Goal: Task Accomplishment & Management: Use online tool/utility

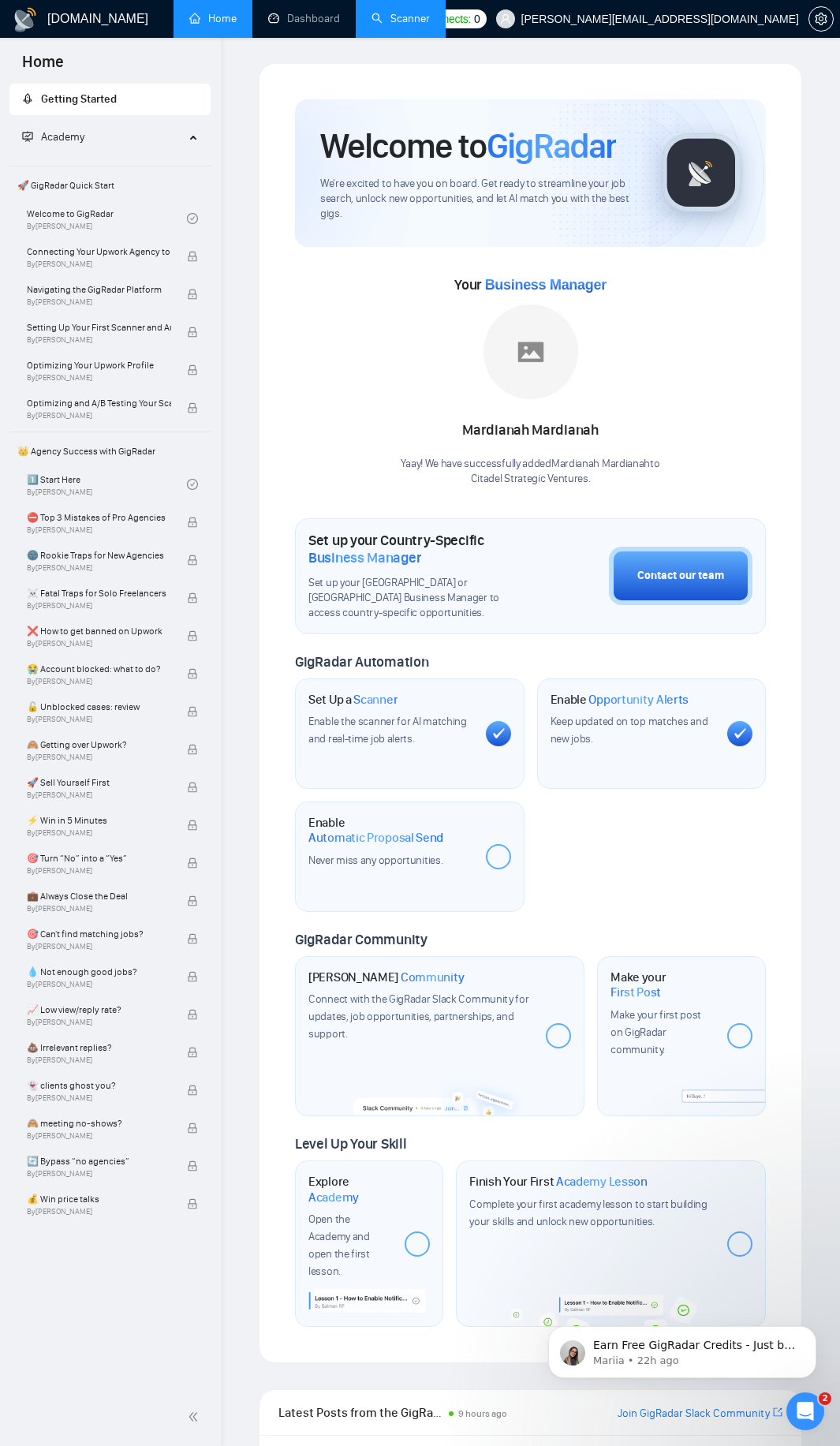
click at [401, 12] on link "Scanner" at bounding box center [401, 18] width 58 height 14
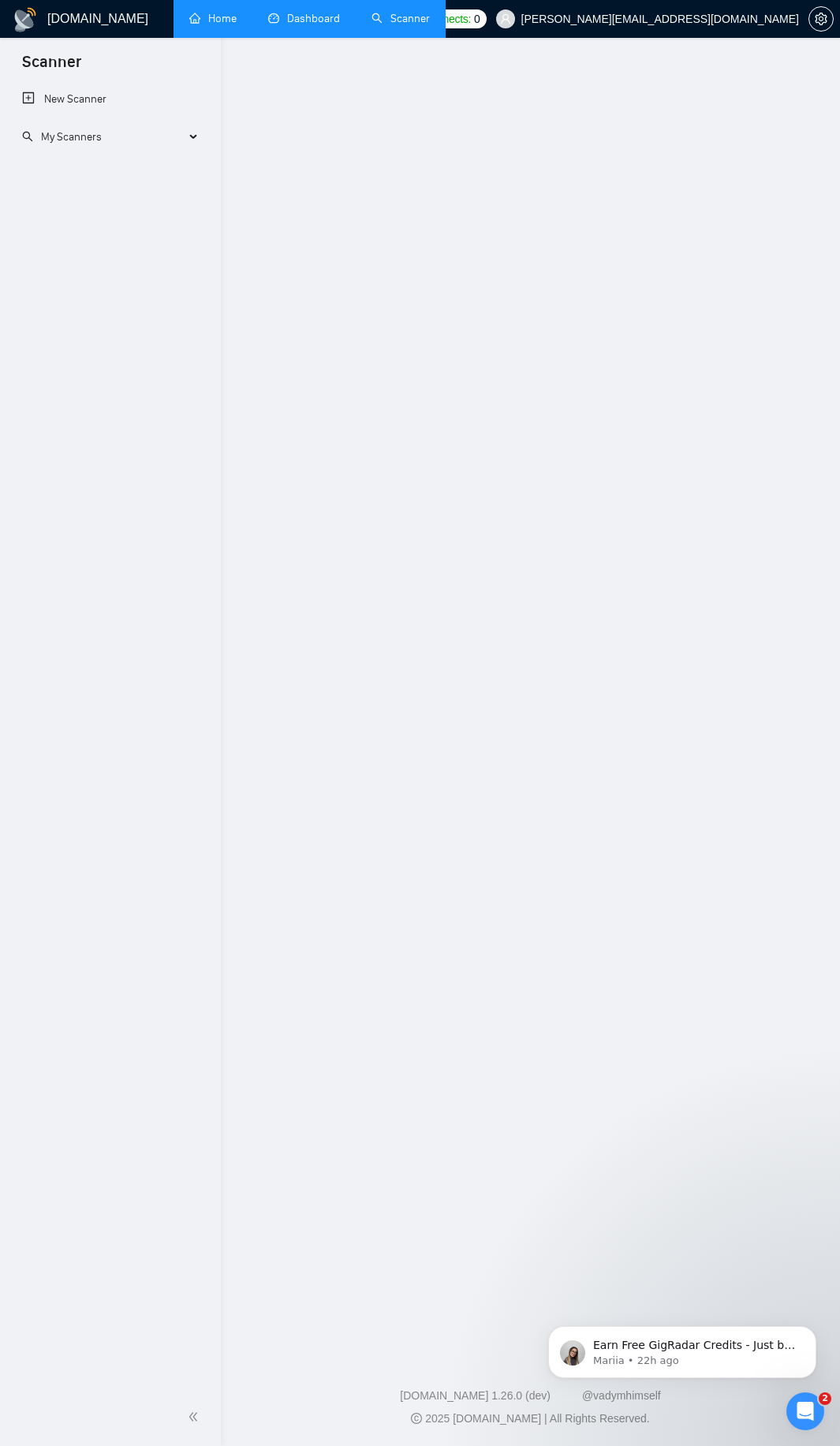
click at [303, 13] on link "Dashboard" at bounding box center [304, 18] width 72 height 14
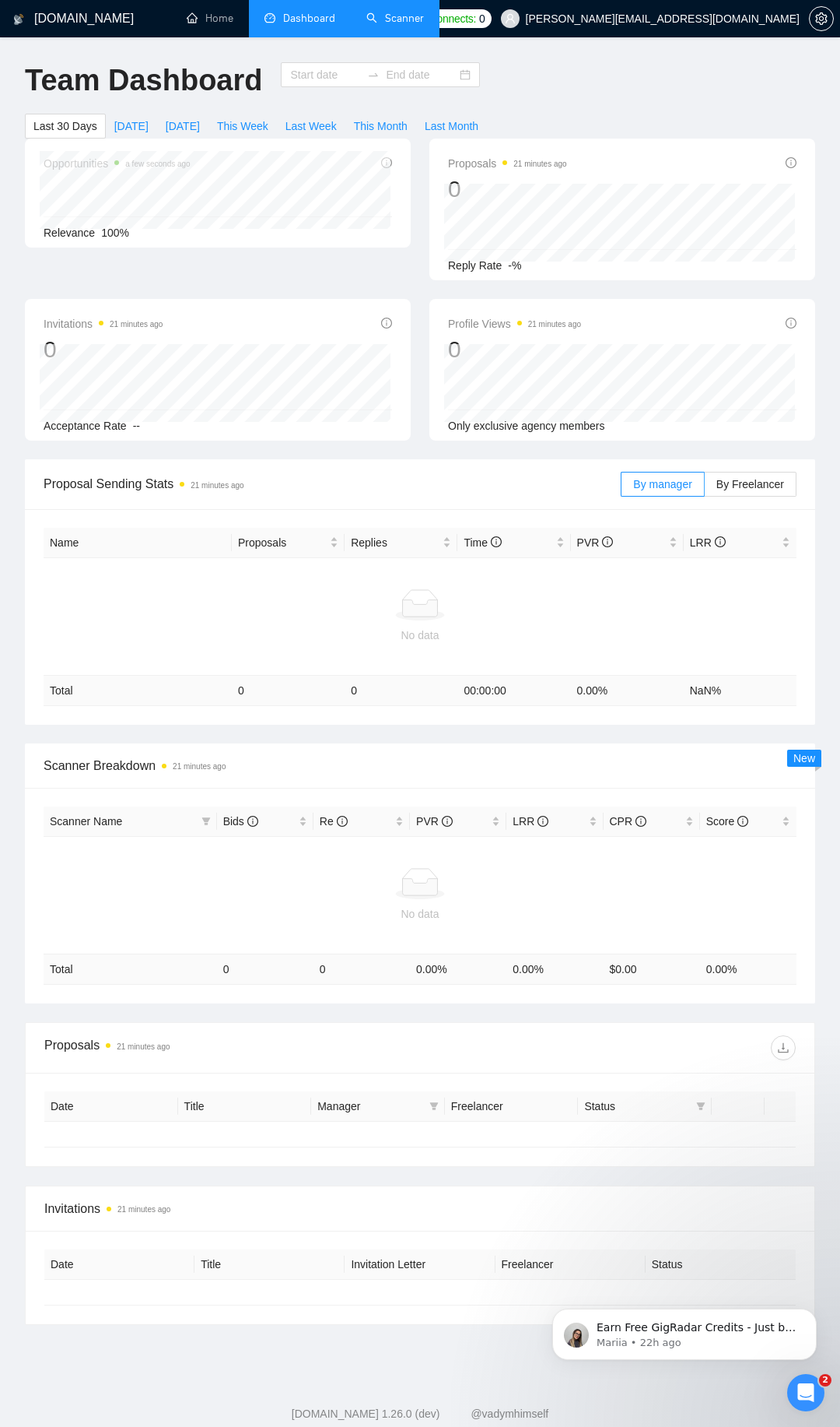
type input "[DATE]"
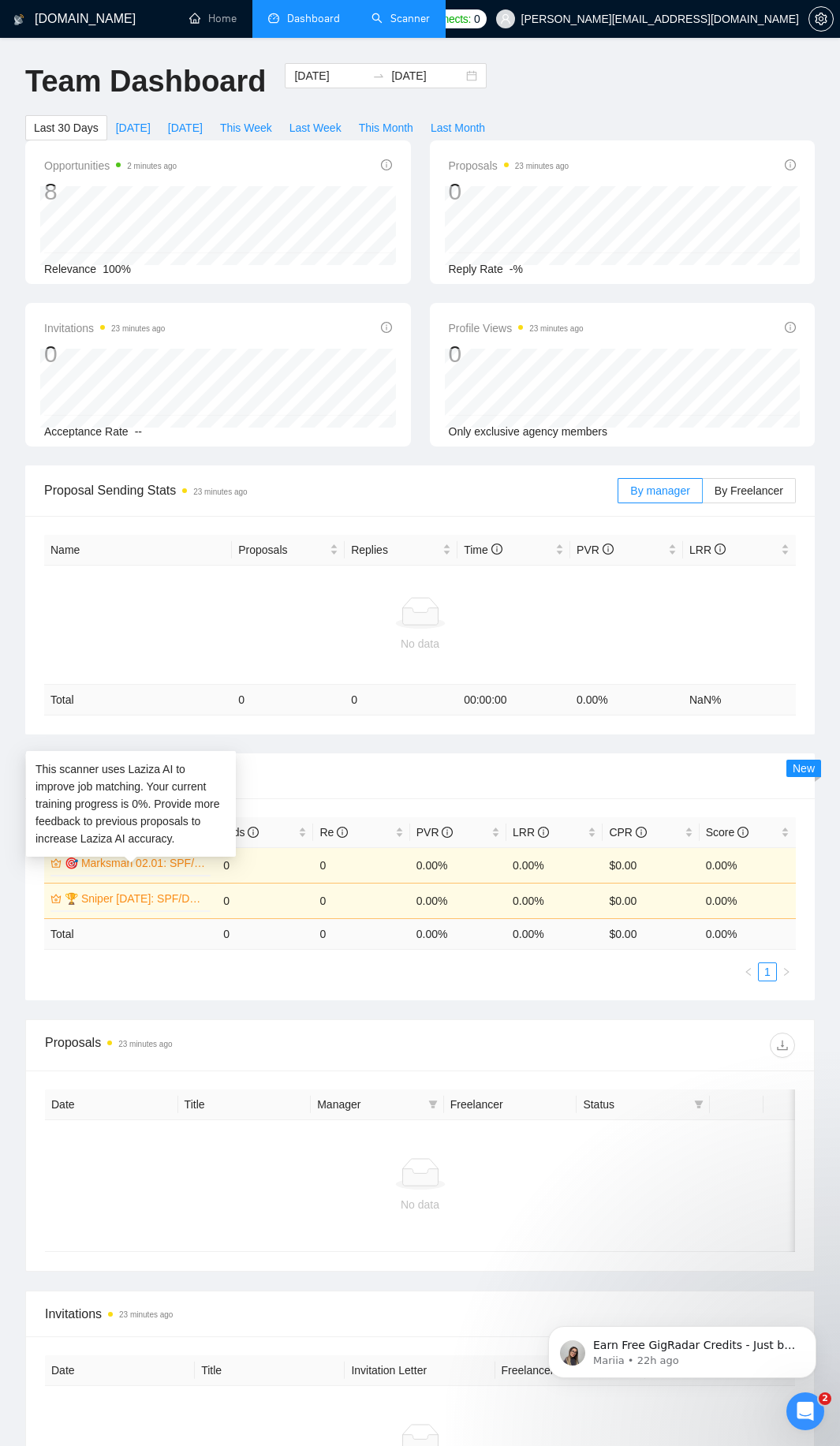
click at [155, 860] on link "🎯 Marksman 02.01: SPF/DKIM/DMARC" at bounding box center [136, 863] width 143 height 17
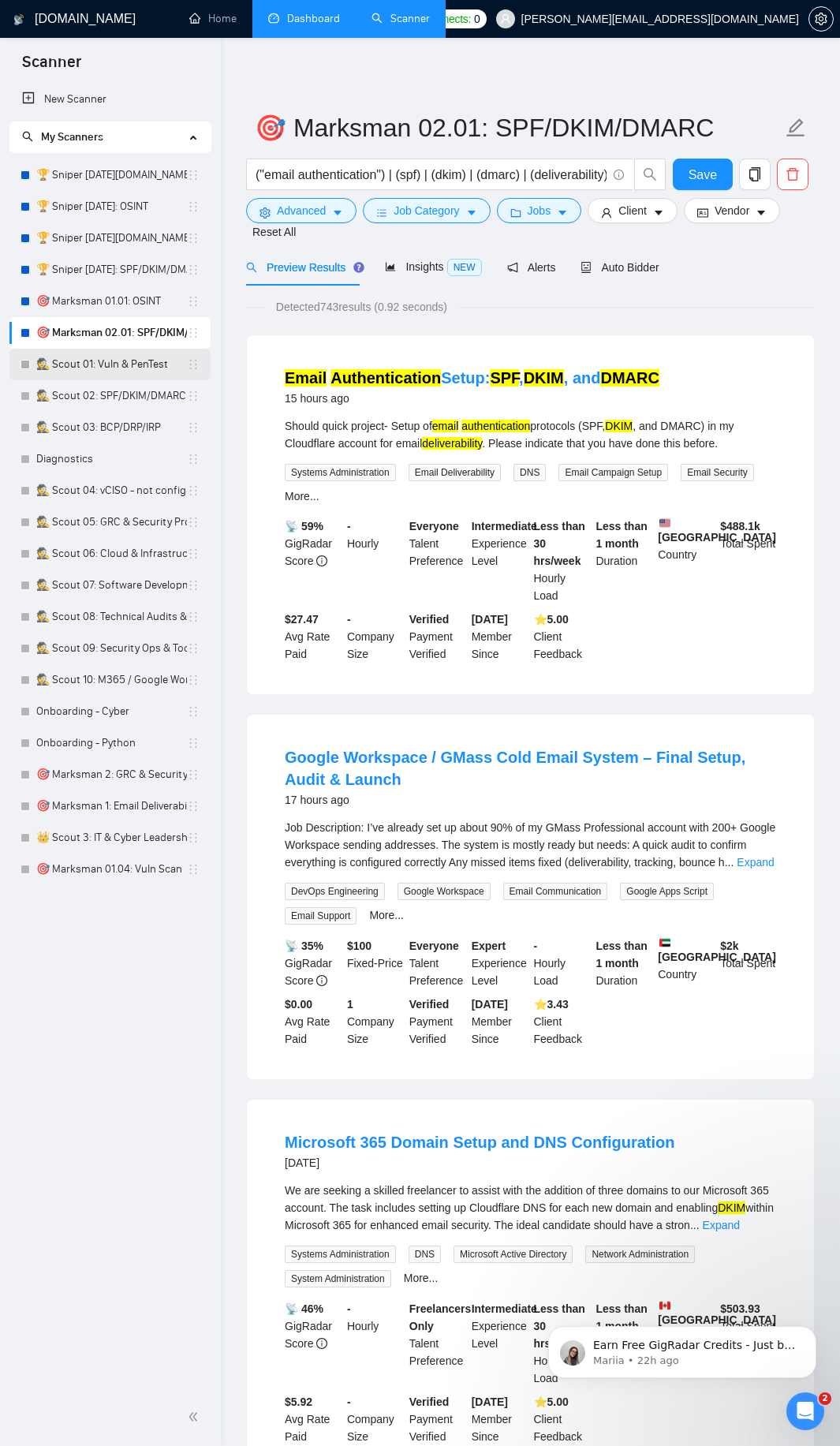
click at [138, 365] on link "🕵️ Scout 01: Vuln & PenTest" at bounding box center [111, 364] width 151 height 31
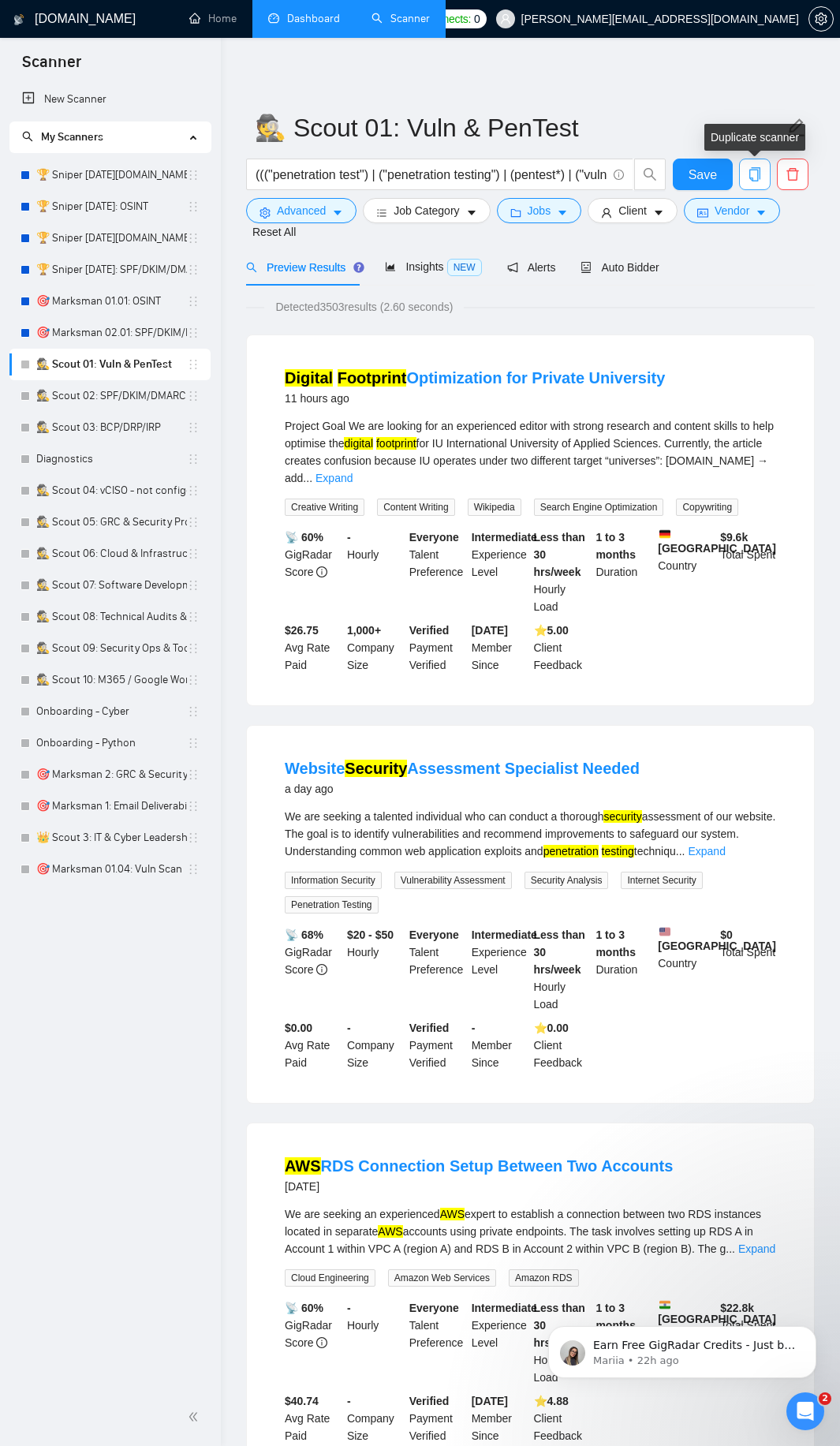
click at [764, 172] on span "copy" at bounding box center [755, 174] width 30 height 15
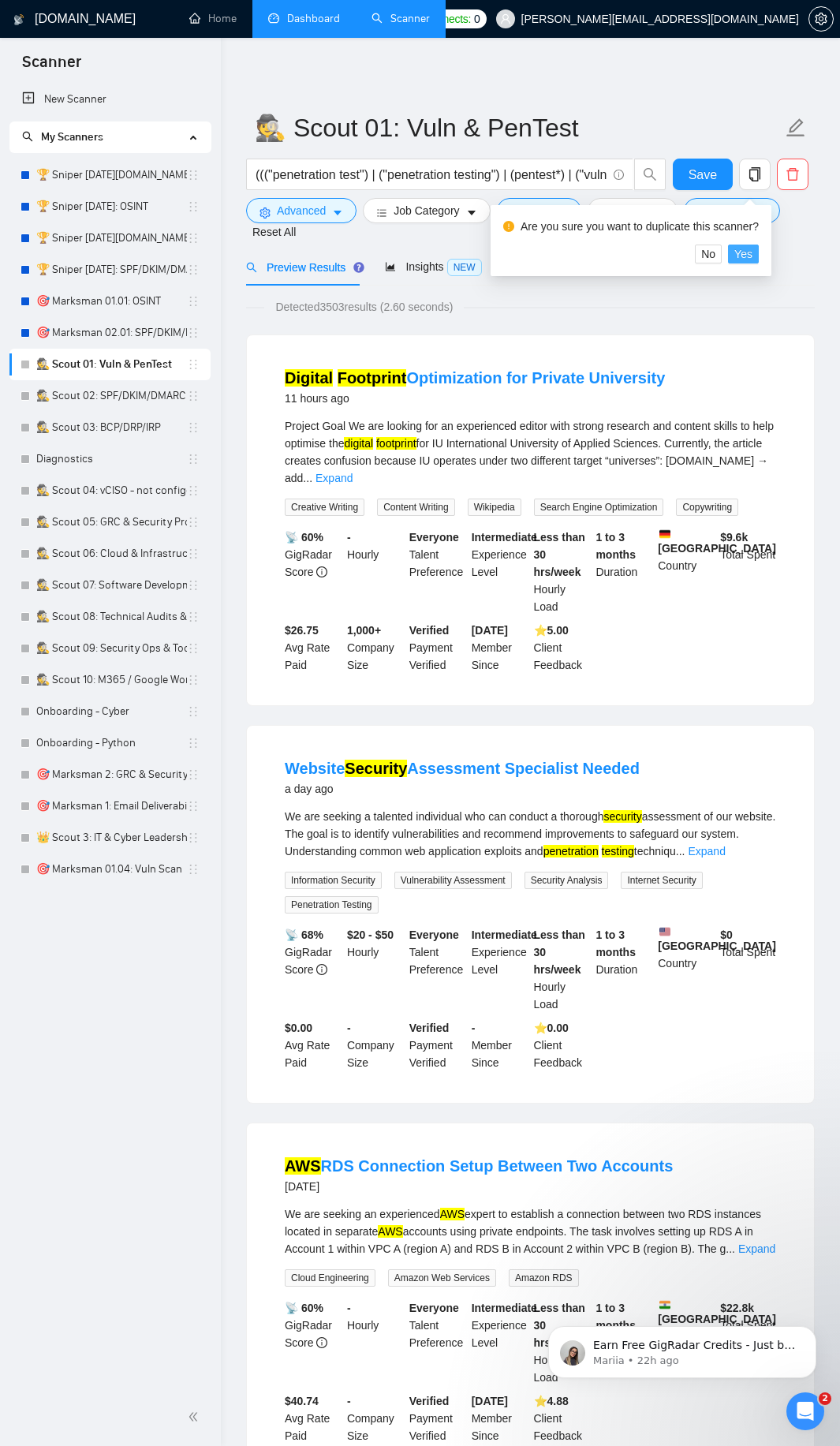
click at [736, 252] on span "Yes" at bounding box center [743, 254] width 18 height 17
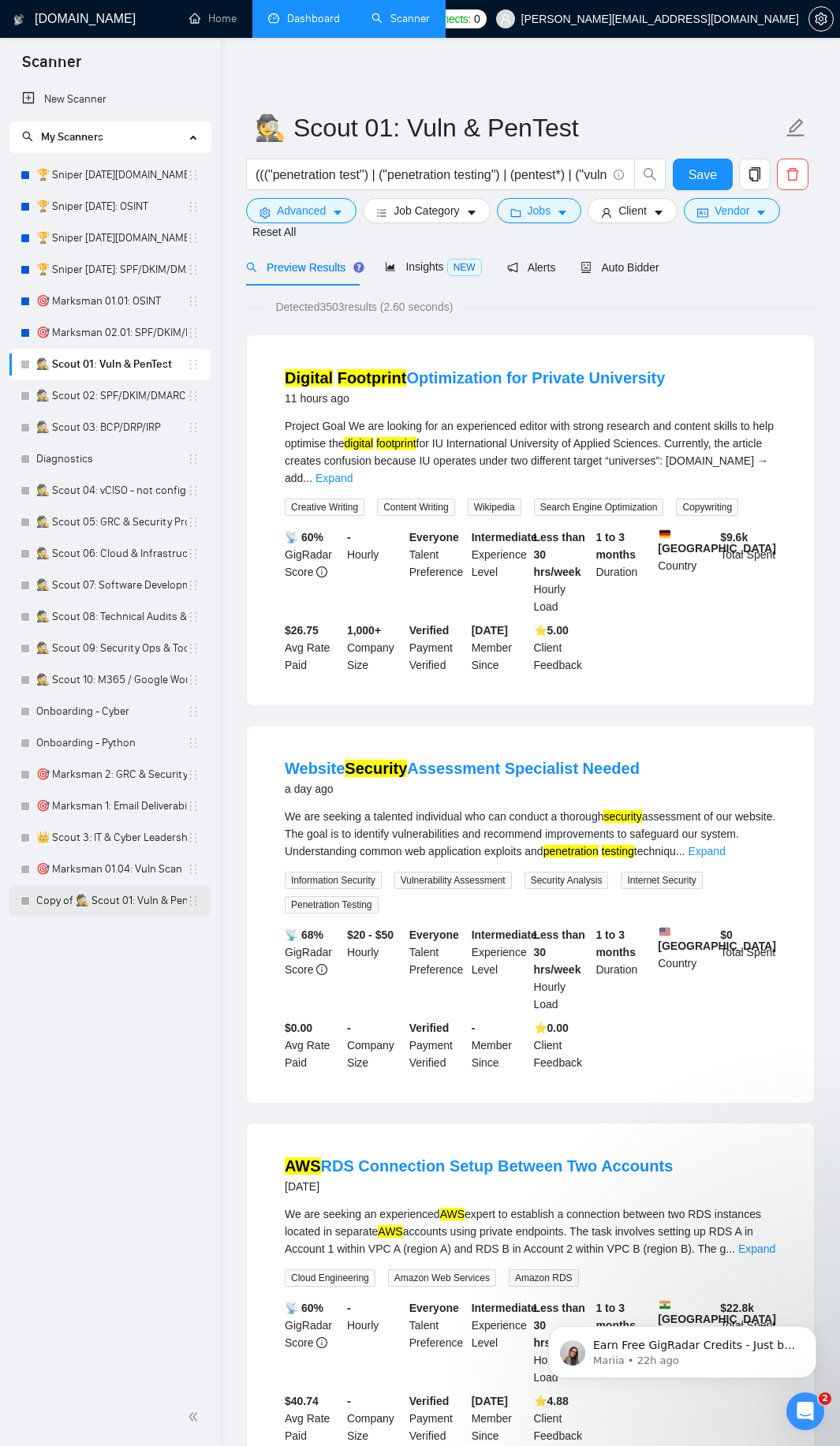
click at [101, 901] on link "Copy of 🕵️ Scout 01: Vuln & PenTest" at bounding box center [111, 900] width 151 height 31
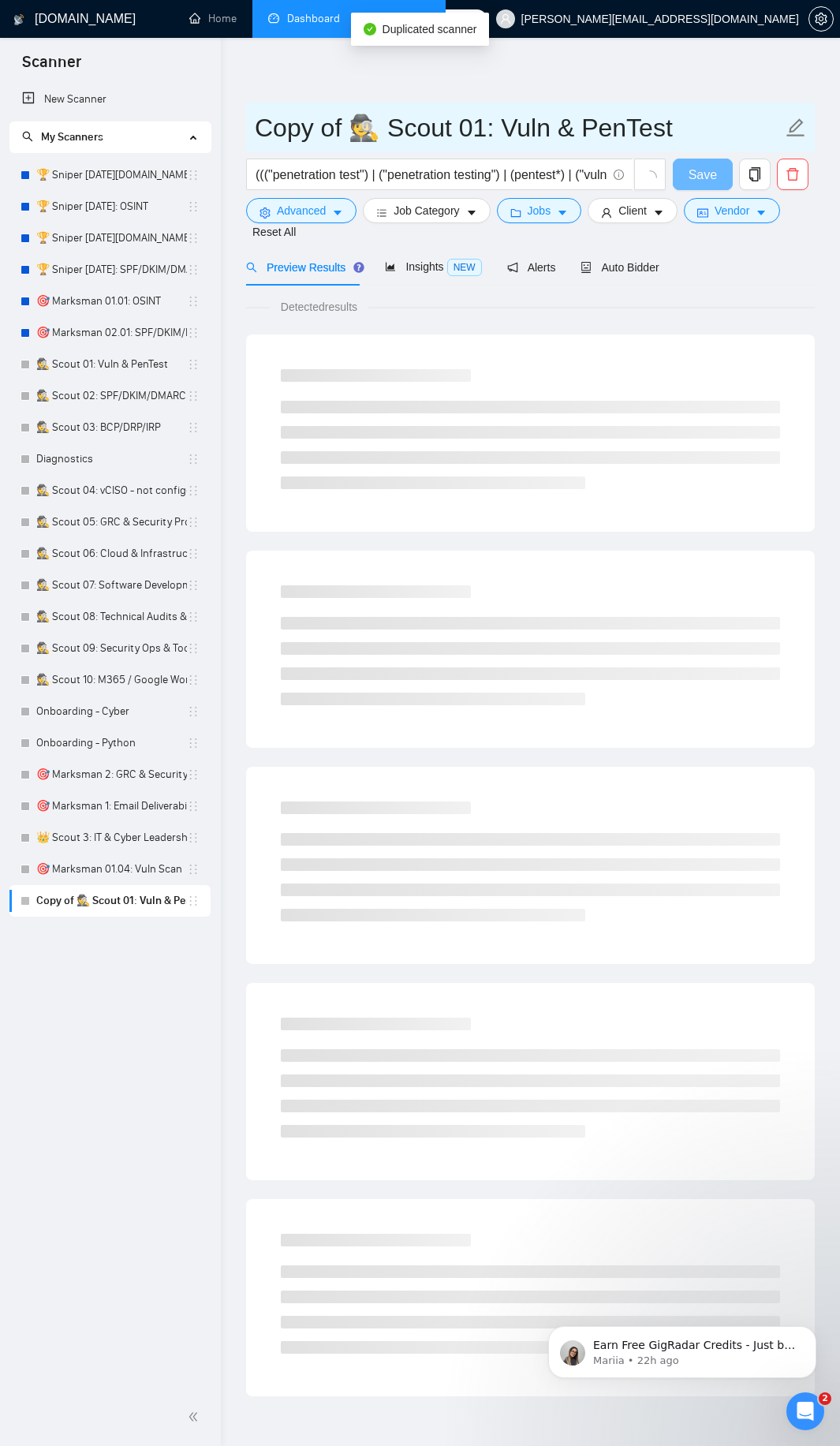
click at [346, 123] on input "Copy of 🕵️ Scout 01: Vuln & PenTest" at bounding box center [518, 127] width 527 height 40
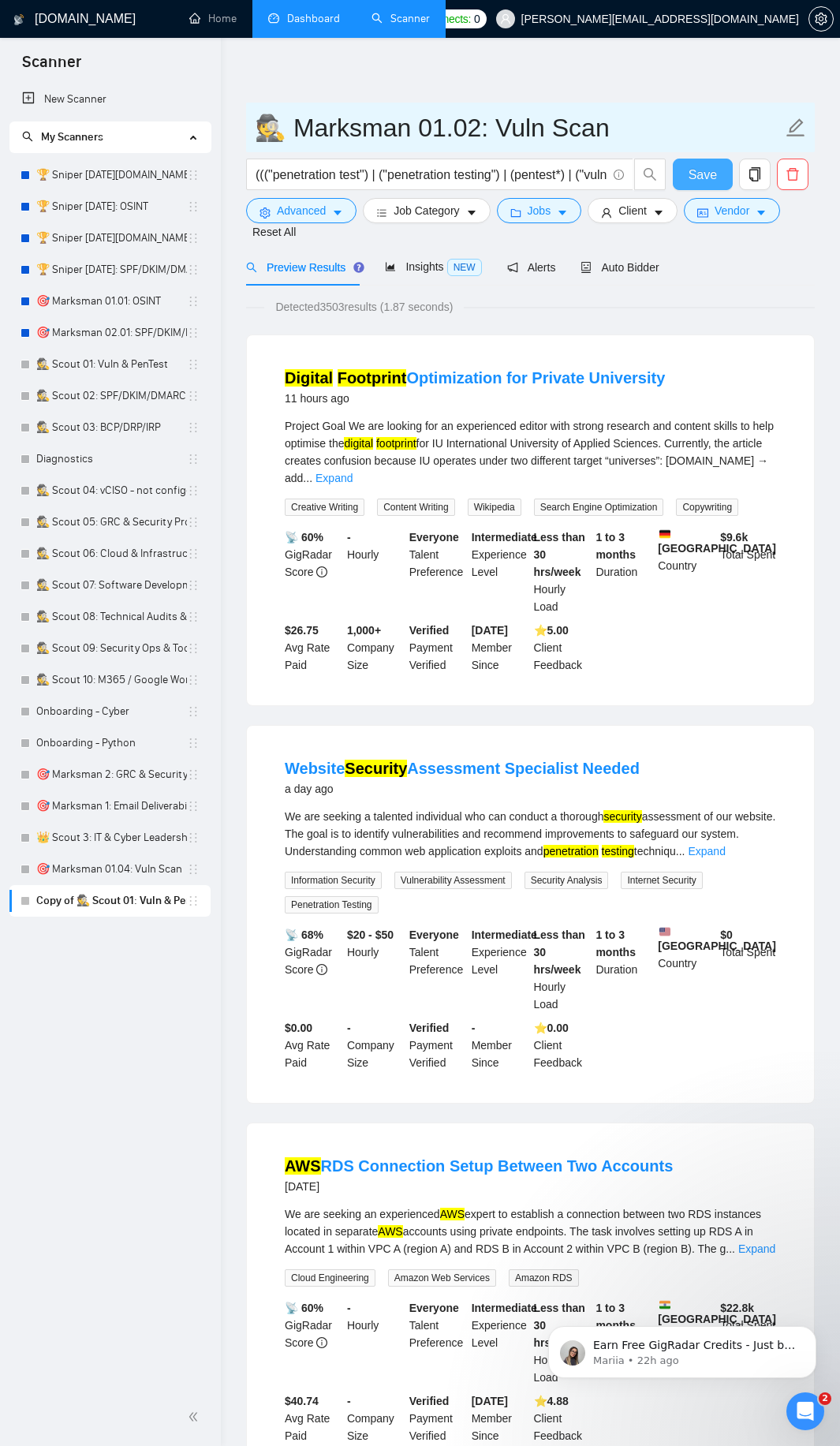
type input "🕵️ Marksman 01.02: Vuln Scan"
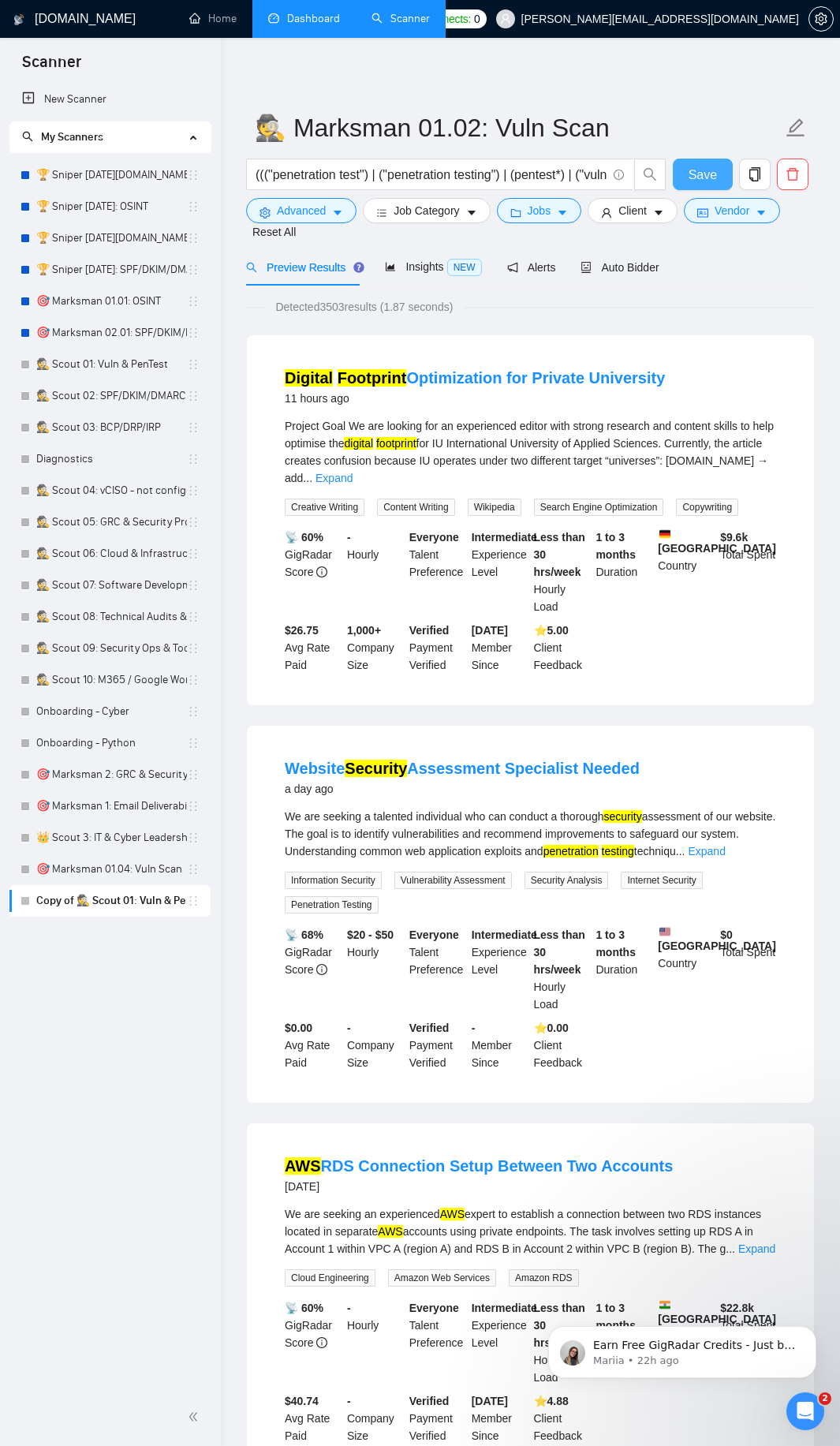
click at [704, 179] on span "Save" at bounding box center [702, 175] width 28 height 19
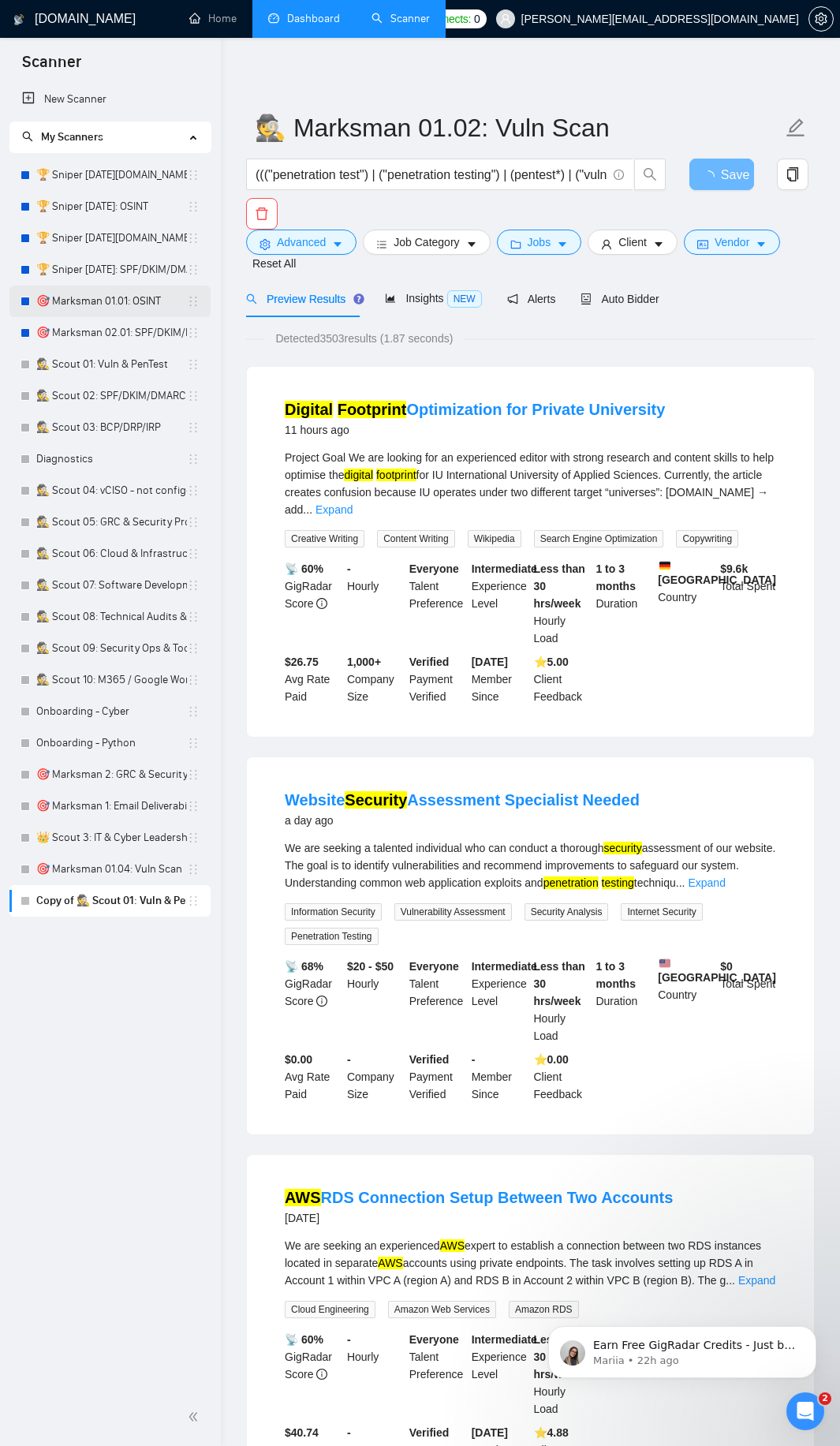
click at [141, 301] on link "🎯 Marksman 01.01: OSINT" at bounding box center [111, 301] width 151 height 31
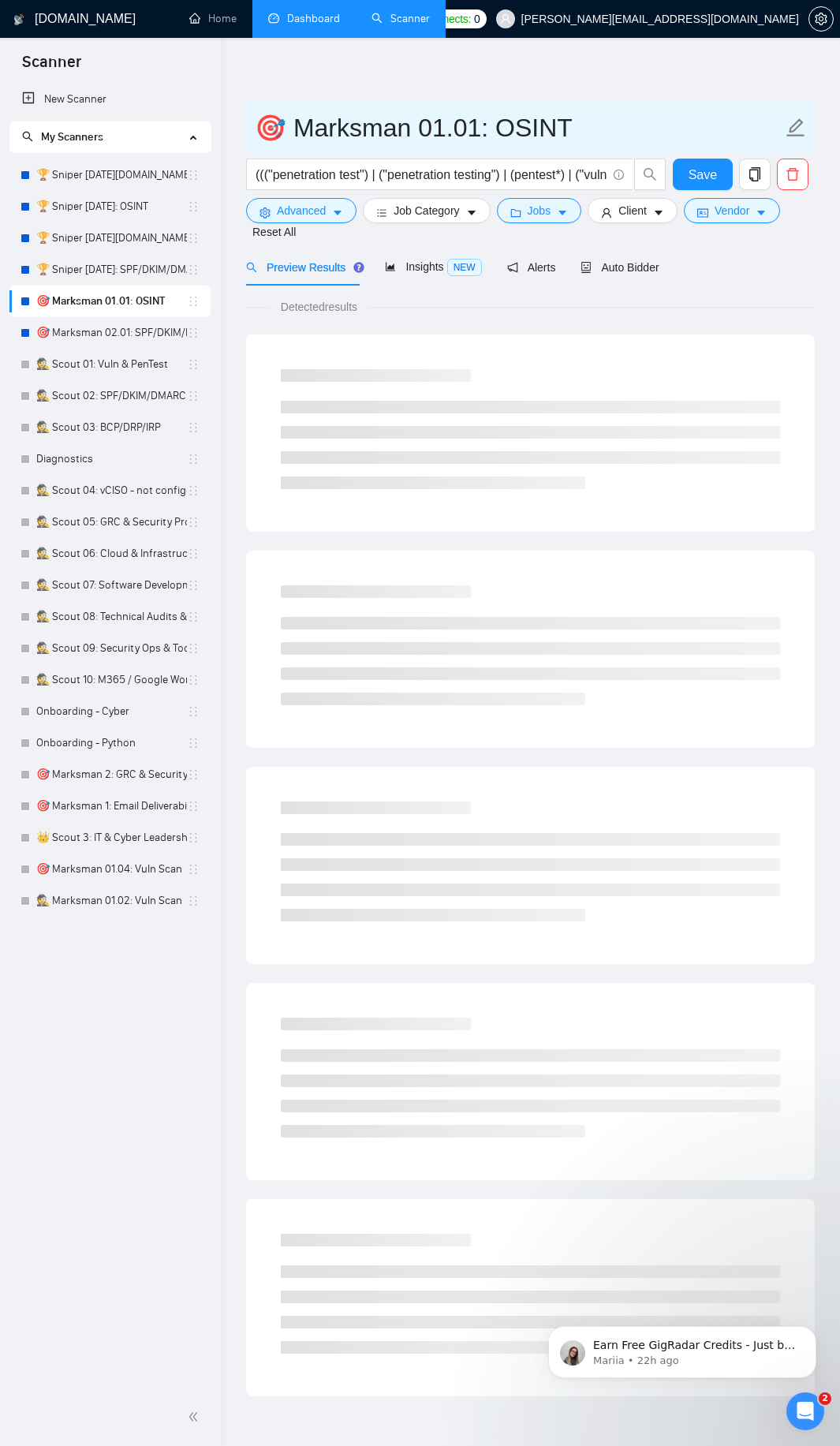
click at [284, 128] on input "🎯 Marksman 01.01: OSINT" at bounding box center [518, 127] width 527 height 40
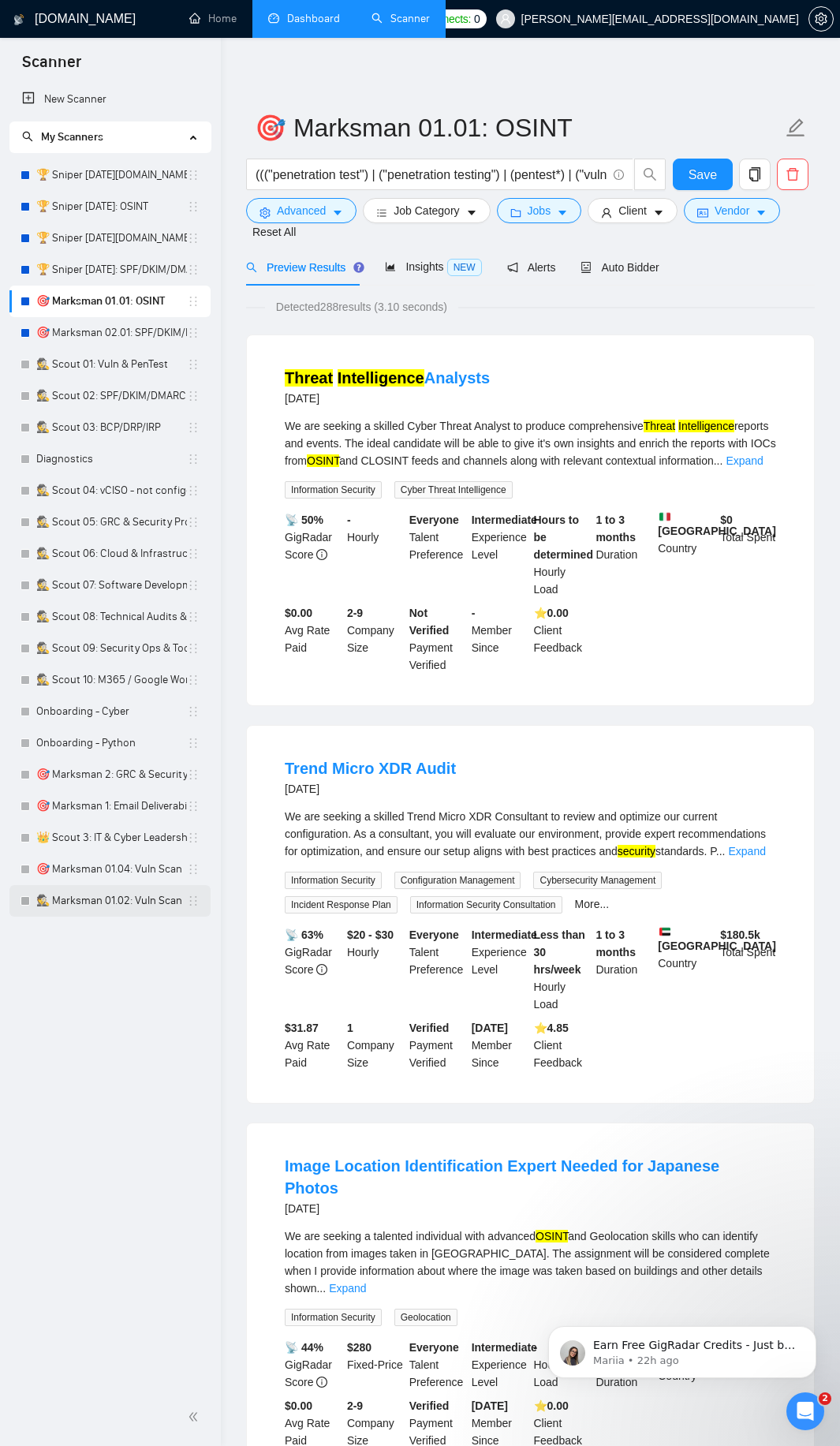
click at [117, 897] on link "🕵️ Marksman 01.02: Vuln Scan" at bounding box center [111, 900] width 151 height 31
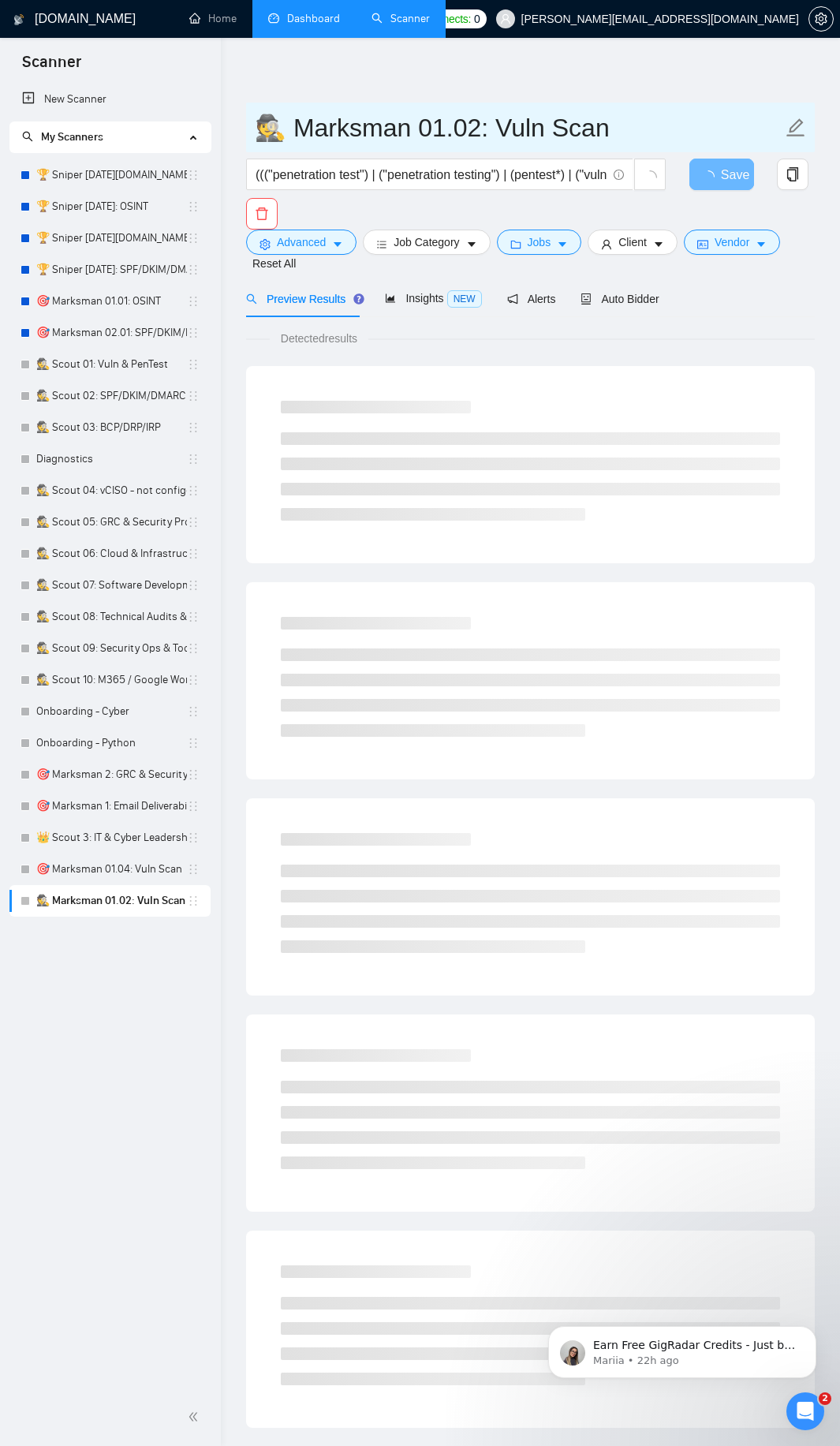
click at [285, 133] on input "🕵️ Marksman 01.02: Vuln Scan" at bounding box center [518, 127] width 527 height 40
paste input "text"
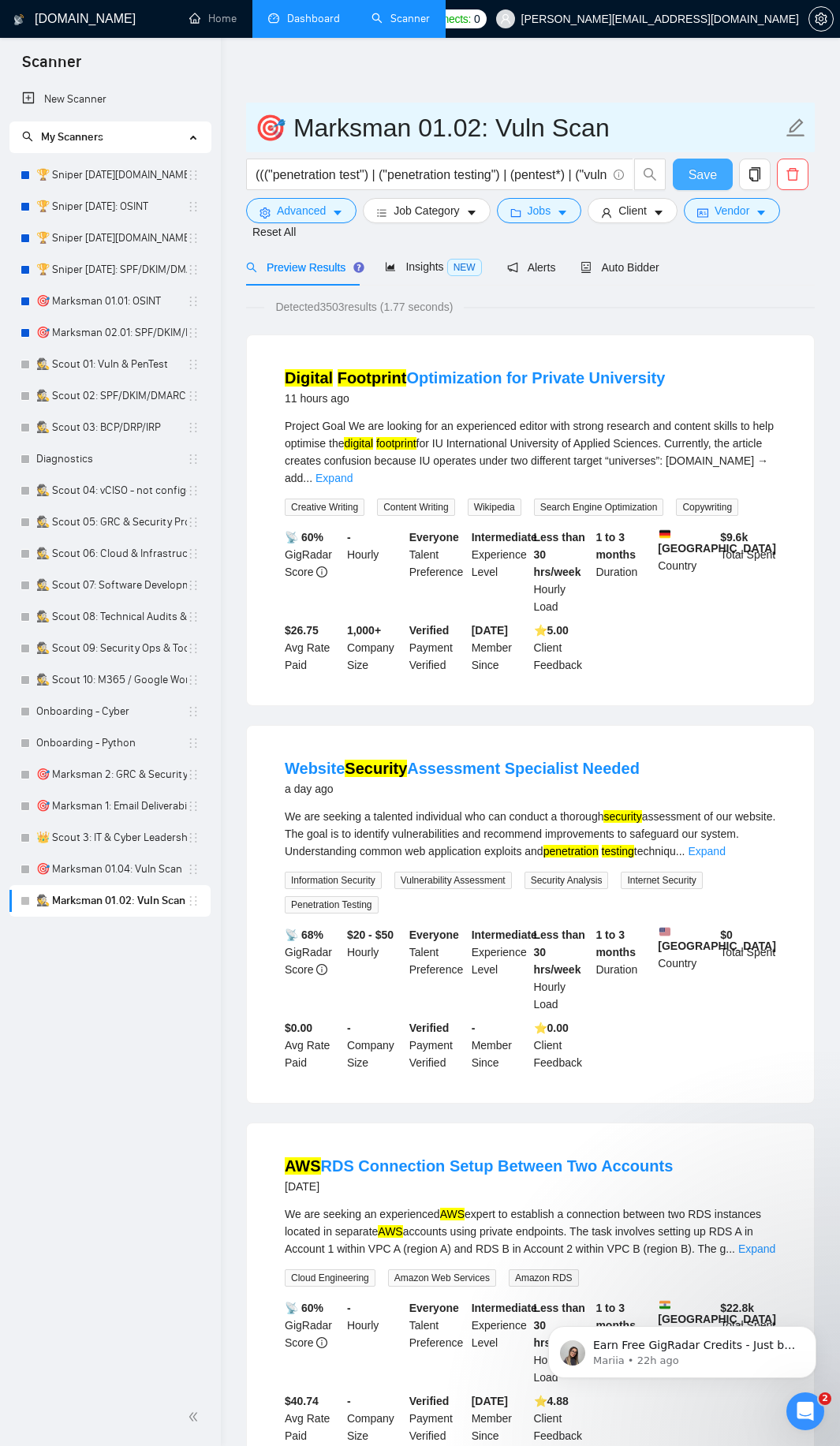
type input "🎯 Marksman 01.02: Vuln Scan"
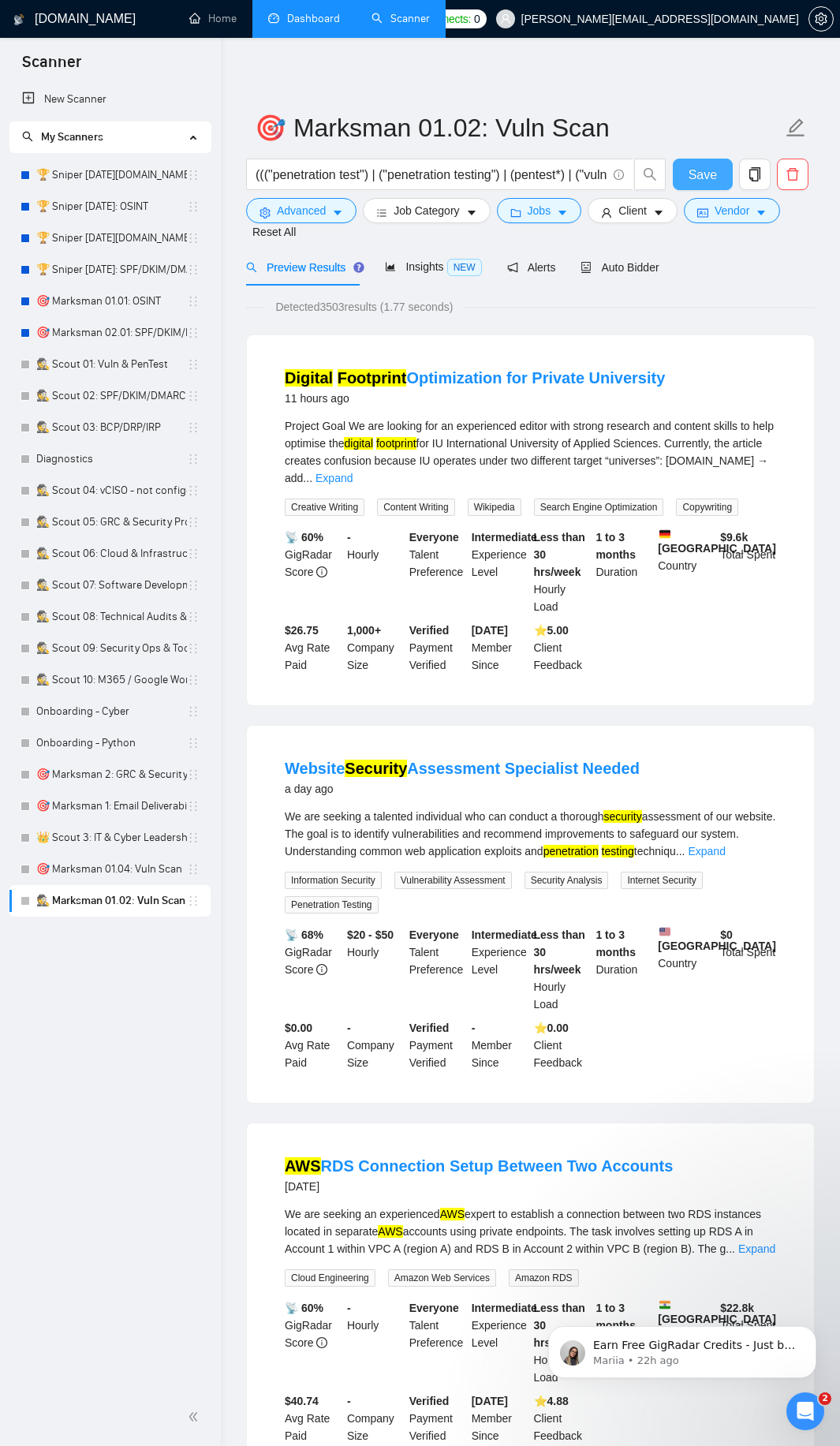
click at [731, 183] on button "Save" at bounding box center [703, 174] width 60 height 31
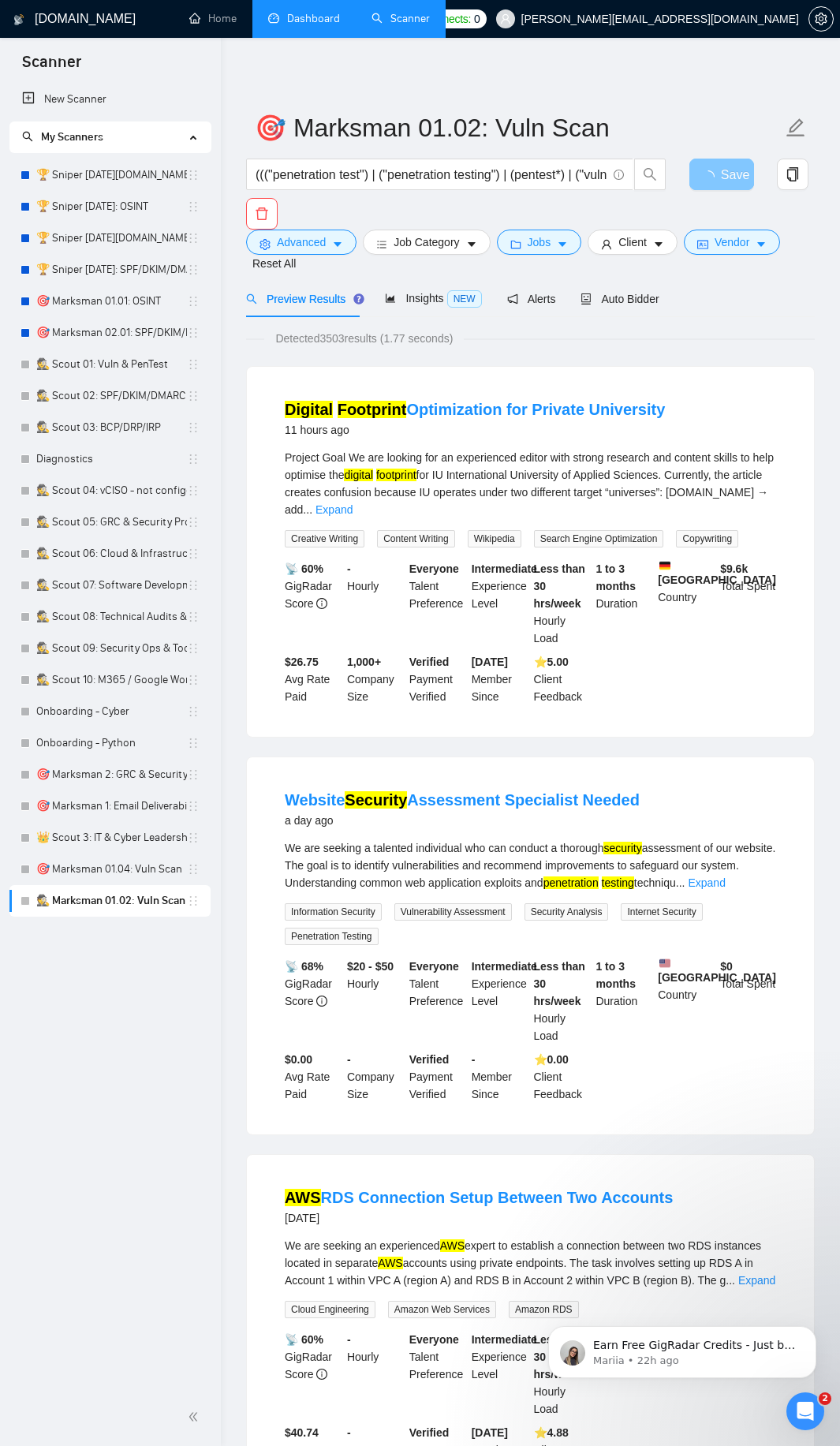
click at [721, 180] on button "Save" at bounding box center [722, 174] width 65 height 31
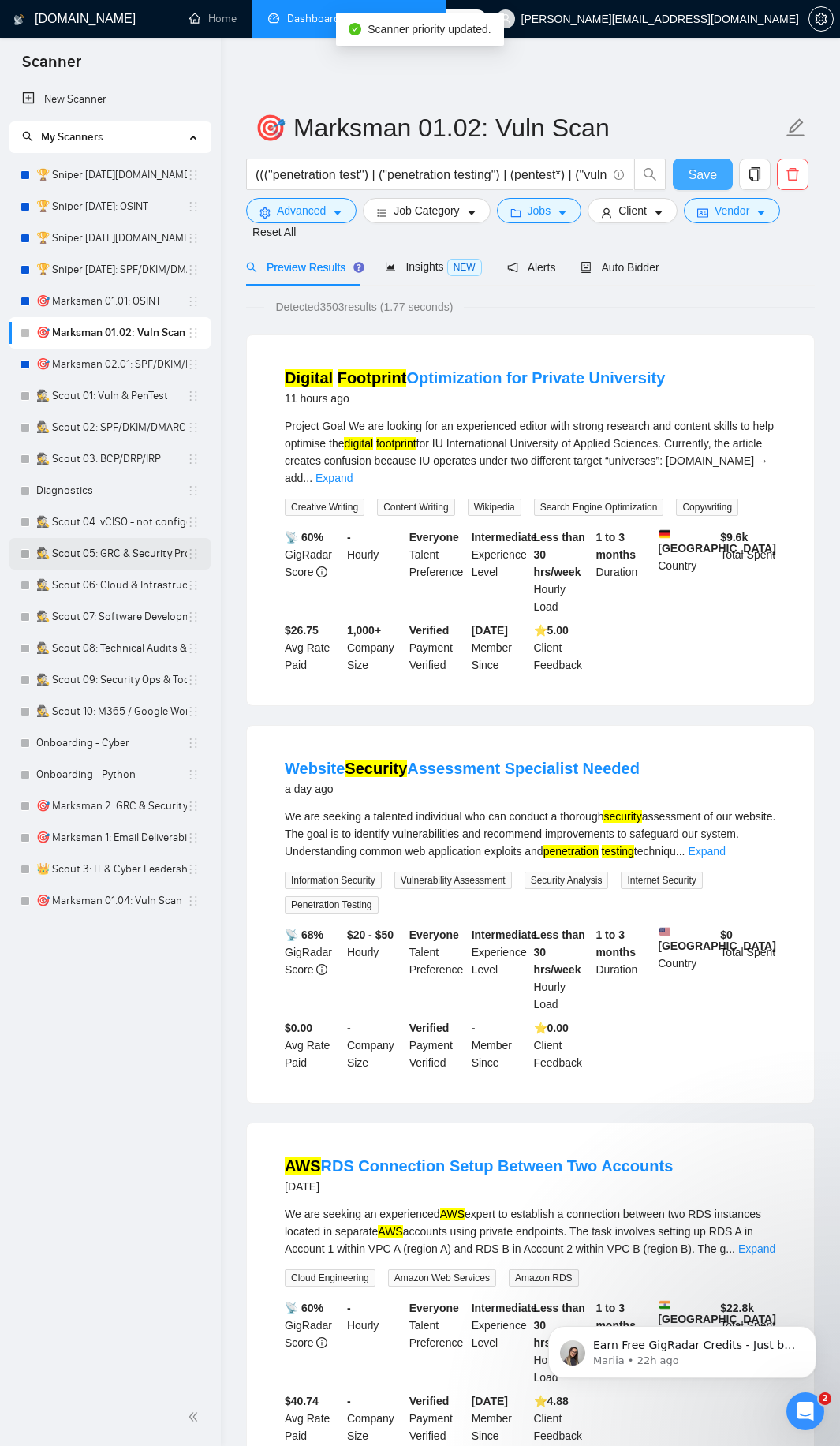
drag, startPoint x: 688, startPoint y: 183, endPoint x: 178, endPoint y: 562, distance: 635.4
click at [689, 184] on span "Save" at bounding box center [702, 175] width 28 height 19
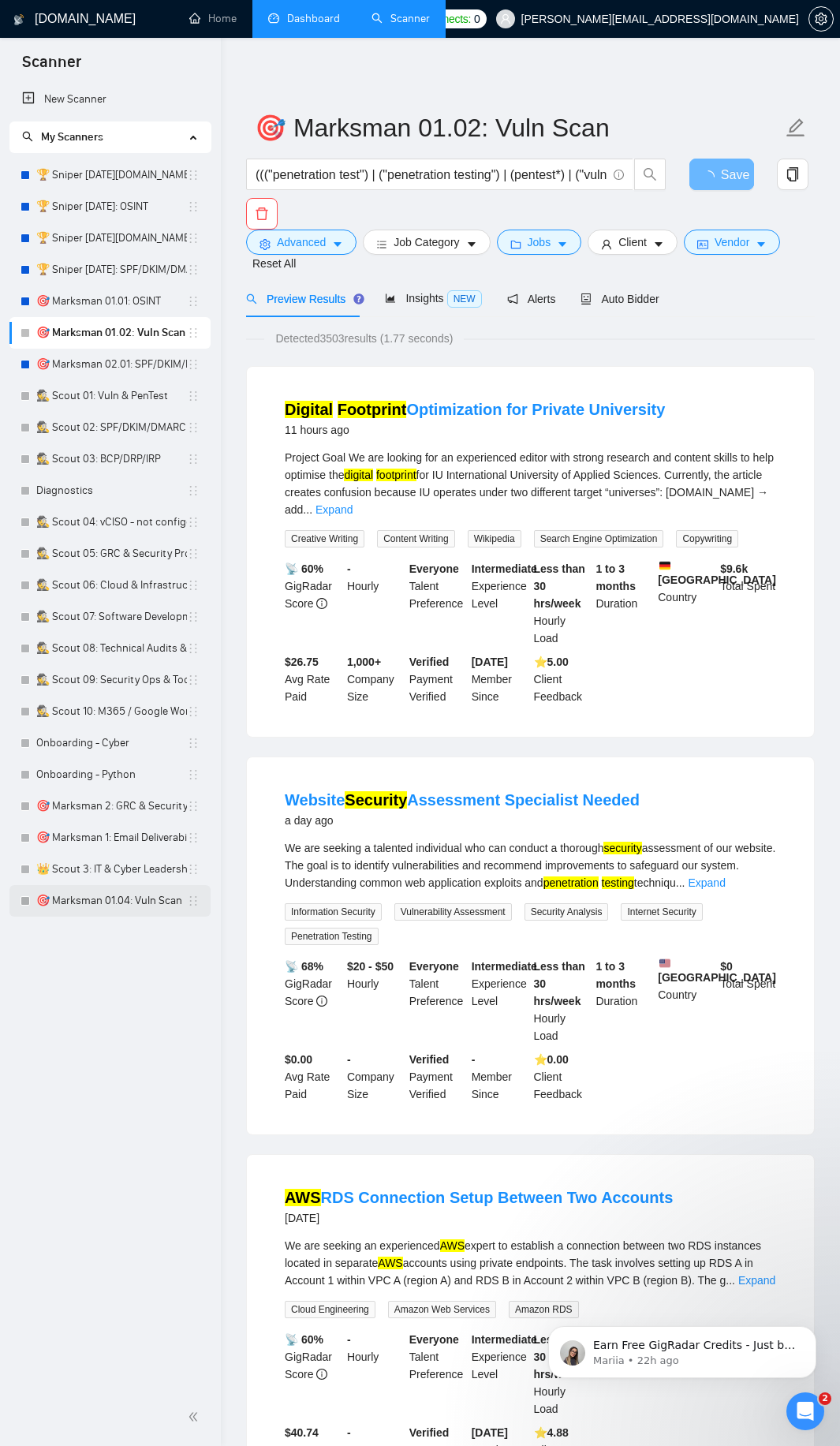
click at [82, 905] on link "🎯 Marksman 01.04: Vuln Scan" at bounding box center [111, 900] width 151 height 31
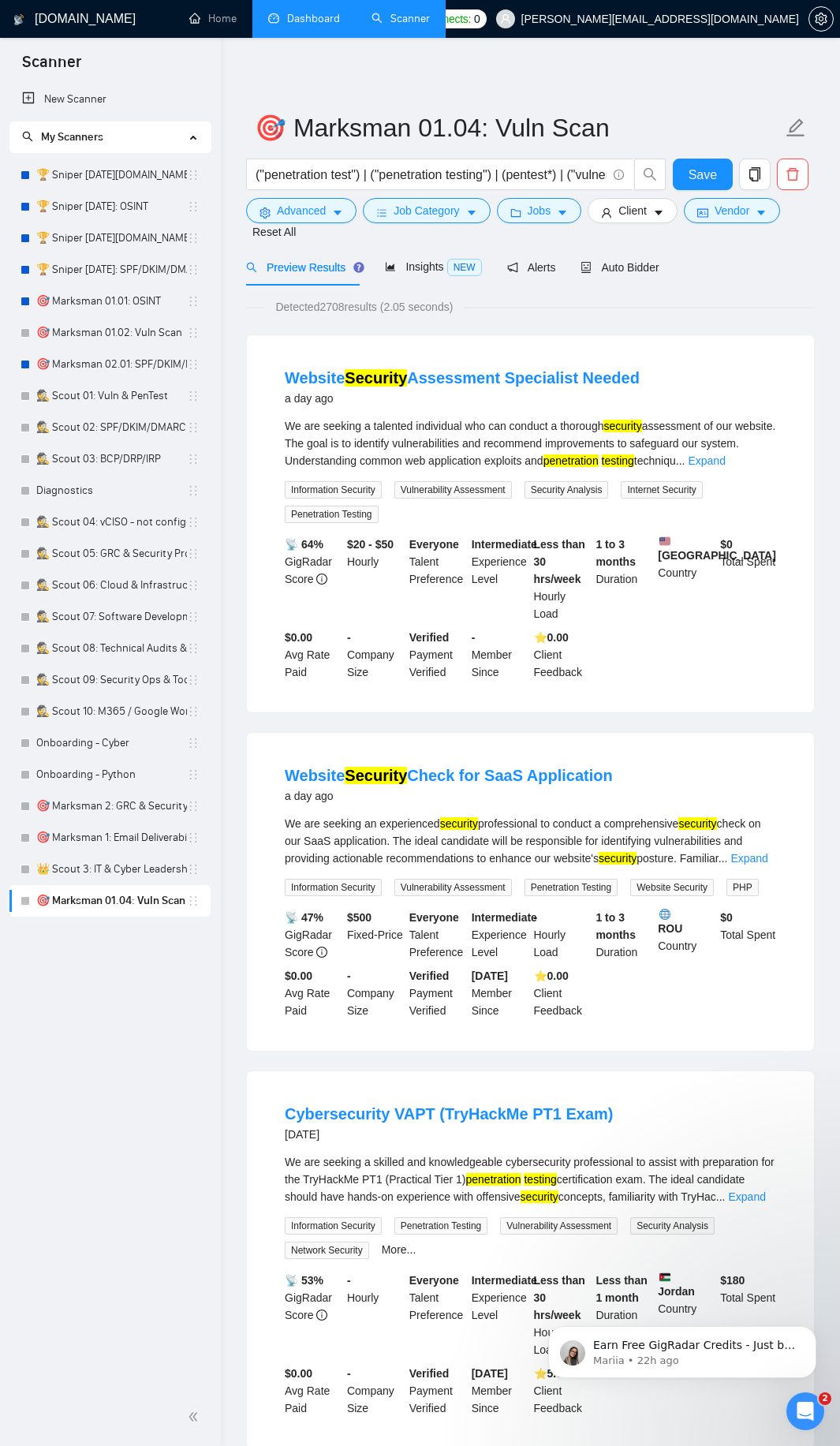
click at [328, 244] on form "🎯 Marksman 01.04: Vuln Scan ("penetration test") | ("penetration testing") | (p…" at bounding box center [530, 176] width 569 height 146
click at [333, 212] on icon "caret-down" at bounding box center [337, 213] width 11 height 11
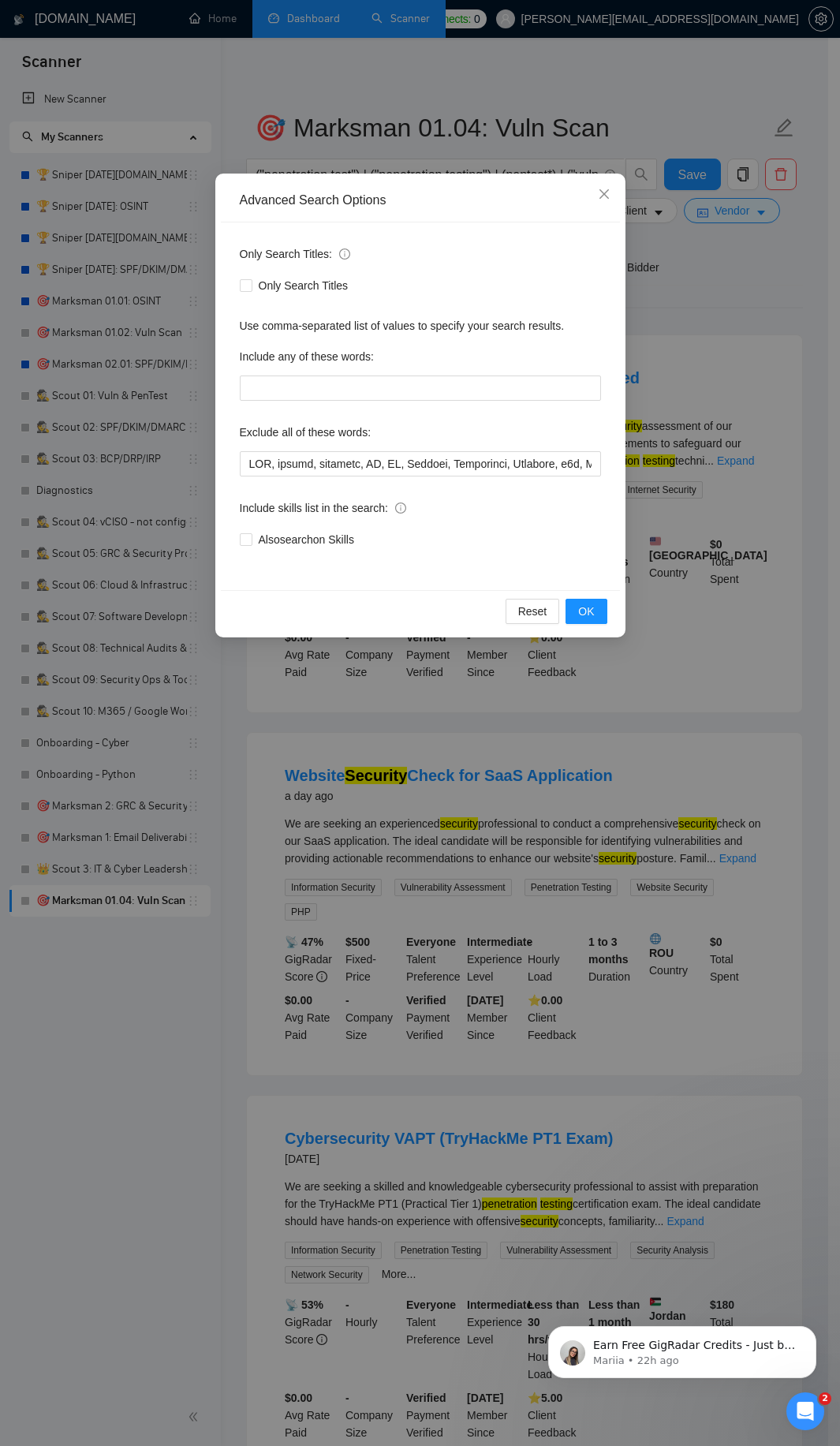
click at [357, 481] on div "Only Search Titles: Only Search Titles Use comma-separated list of values to sp…" at bounding box center [420, 406] width 399 height 368
click at [603, 194] on icon "close" at bounding box center [604, 194] width 10 height 10
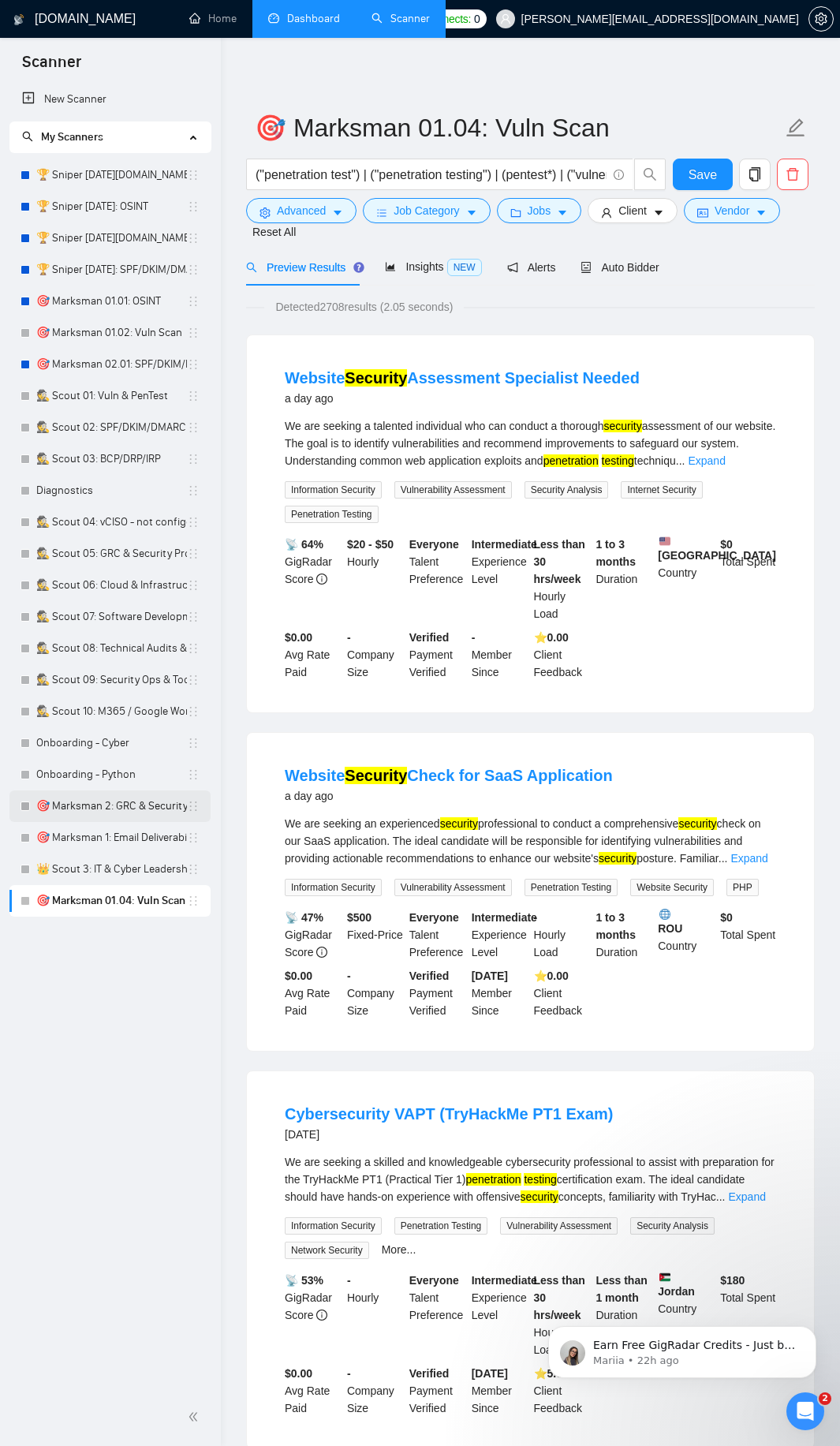
drag, startPoint x: 144, startPoint y: 832, endPoint x: 157, endPoint y: 821, distance: 17.0
click at [144, 832] on link "🎯 Marksman 1: Email Deliverability" at bounding box center [111, 837] width 151 height 31
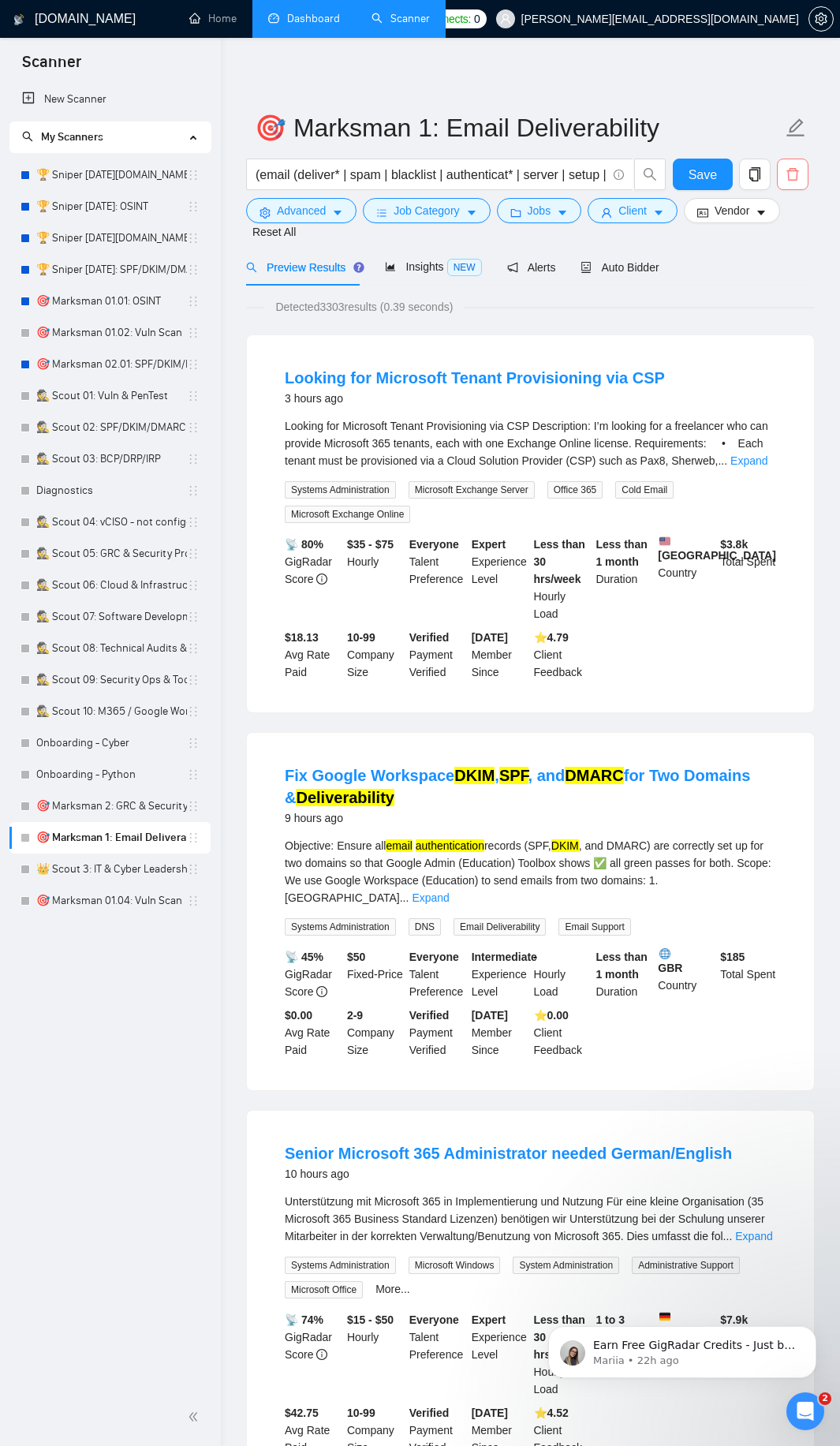
click at [791, 171] on icon "delete" at bounding box center [792, 174] width 12 height 13
click at [115, 360] on link "🎯 Marksman 02.01: SPF/DKIM/DMARC" at bounding box center [111, 364] width 151 height 31
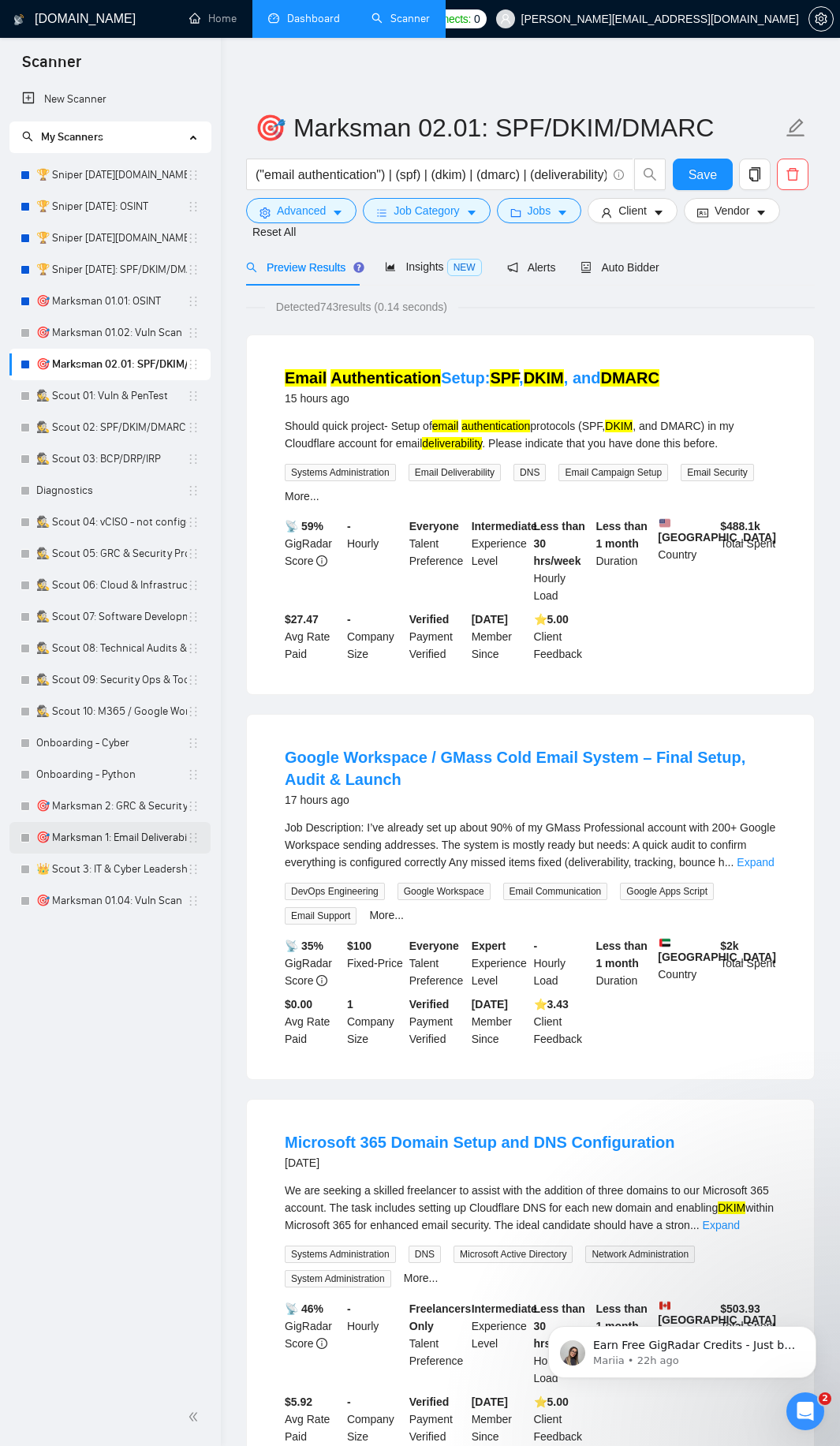
click at [169, 832] on link "🎯 Marksman 1: Email Deliverability" at bounding box center [111, 837] width 151 height 31
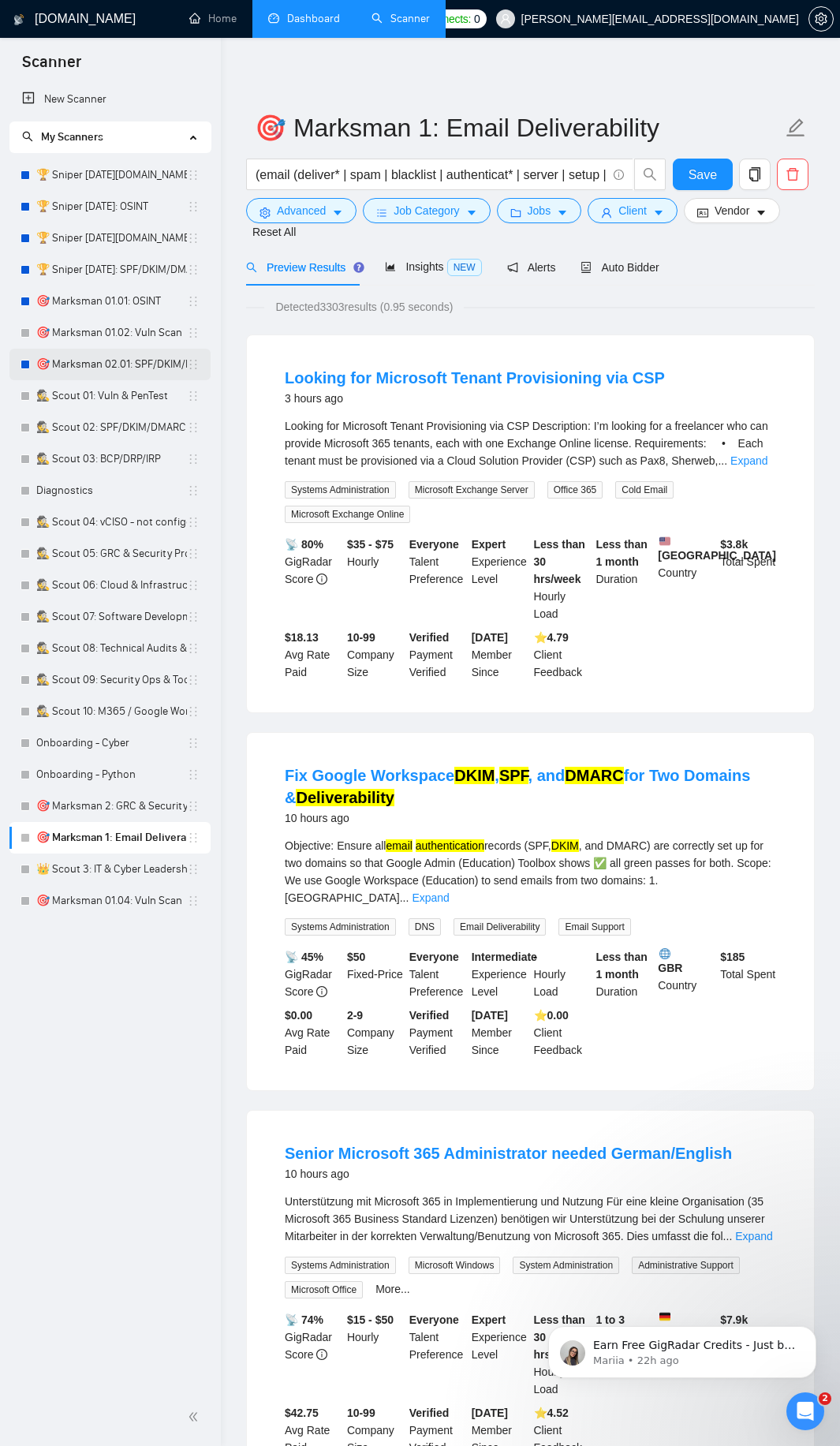
click at [144, 372] on link "🎯 Marksman 02.01: SPF/DKIM/DMARC" at bounding box center [111, 364] width 151 height 31
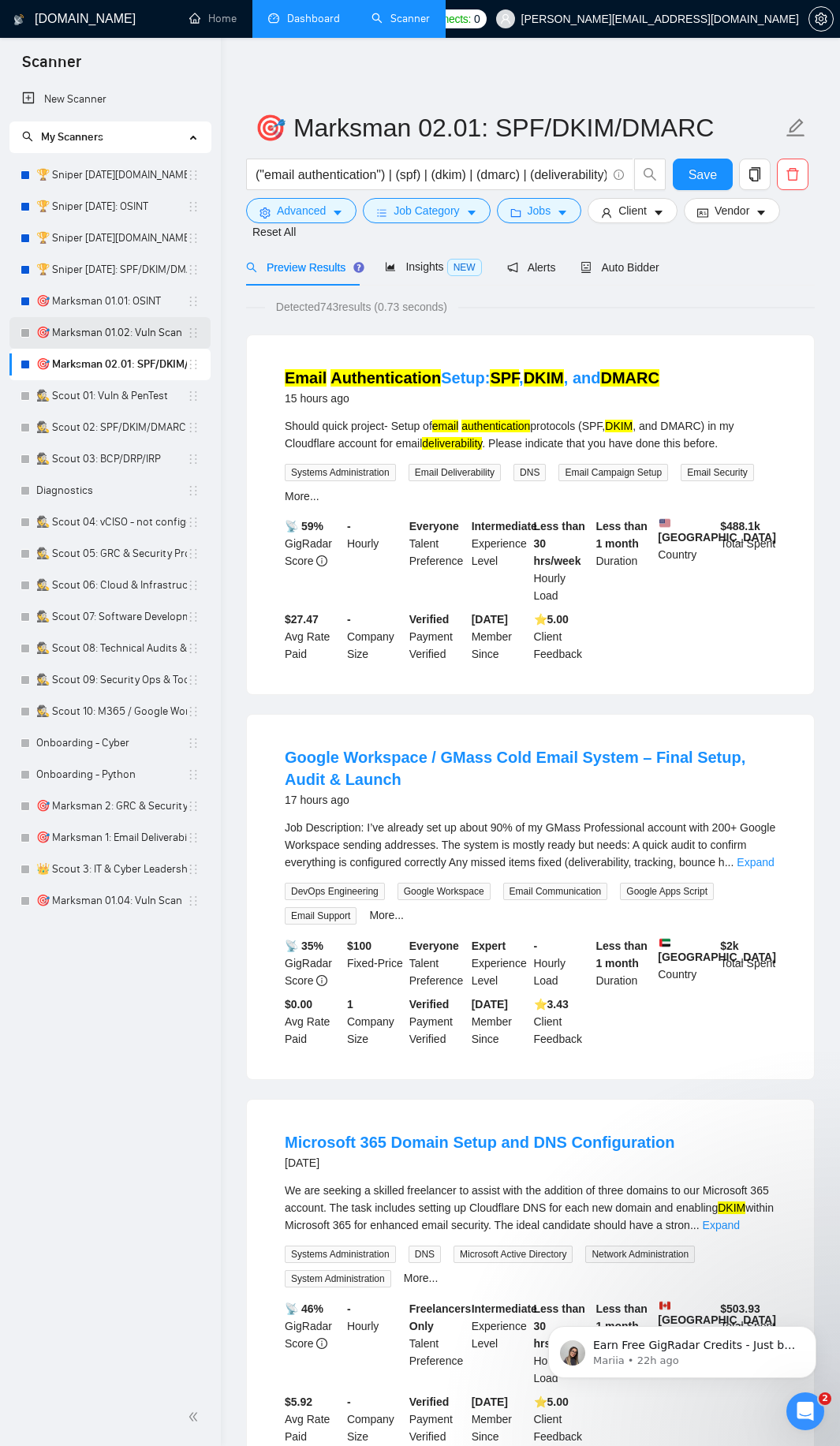
click at [151, 325] on link "🎯 Marksman 01.02: Vuln Scan" at bounding box center [111, 333] width 151 height 31
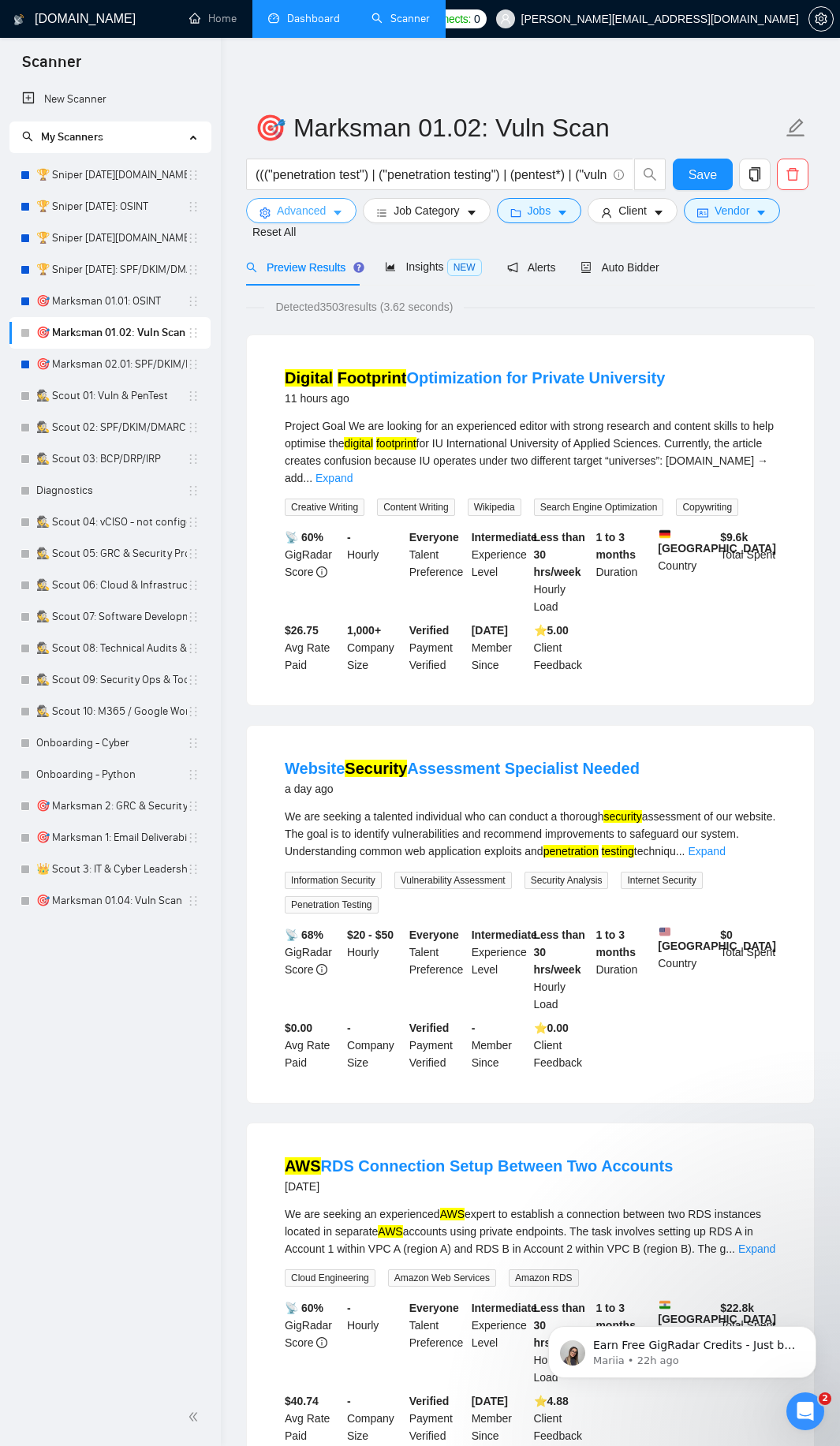
click at [321, 213] on span "Advanced" at bounding box center [301, 211] width 49 height 17
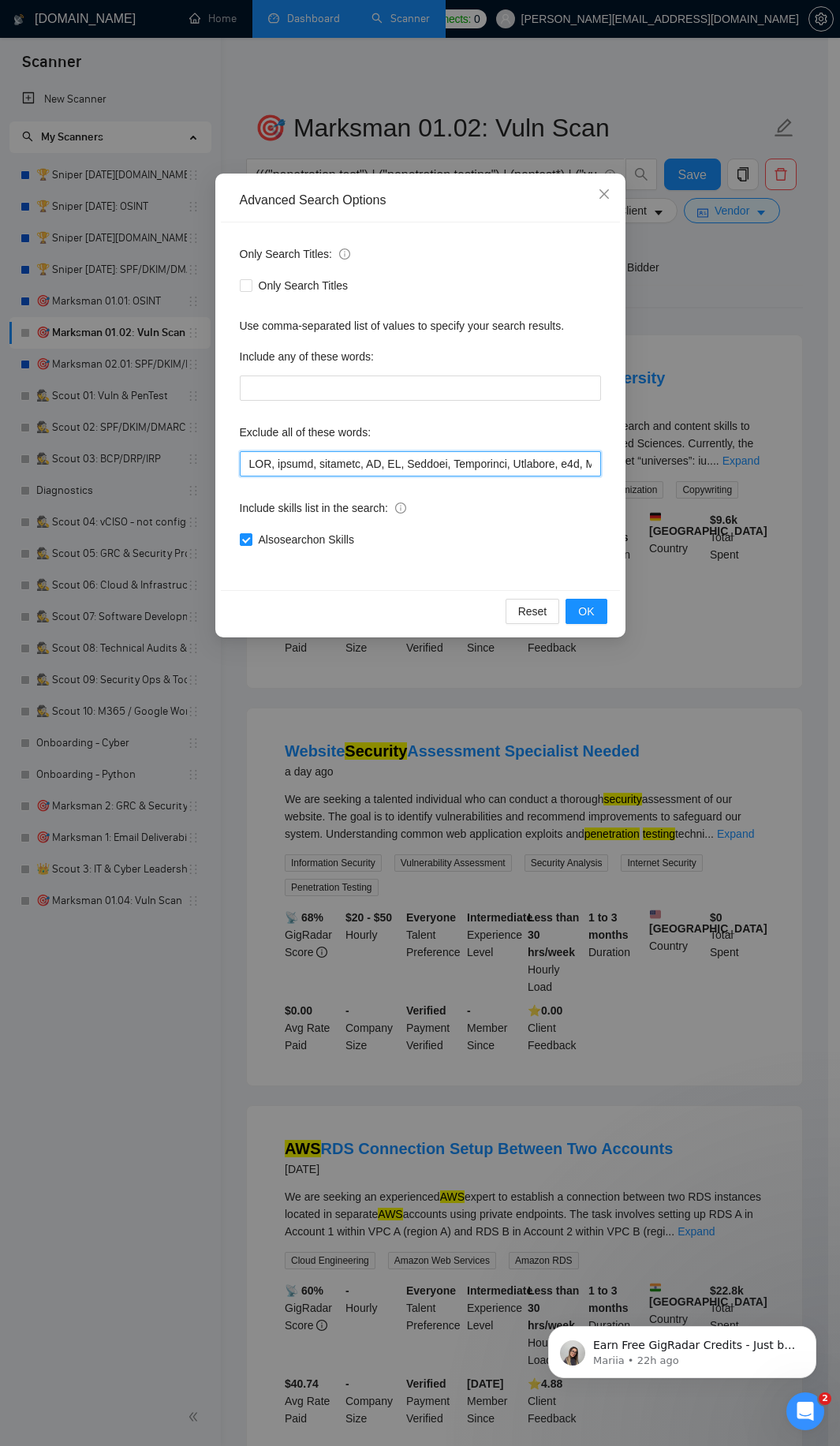
click at [241, 464] on input "text" at bounding box center [420, 464] width 361 height 25
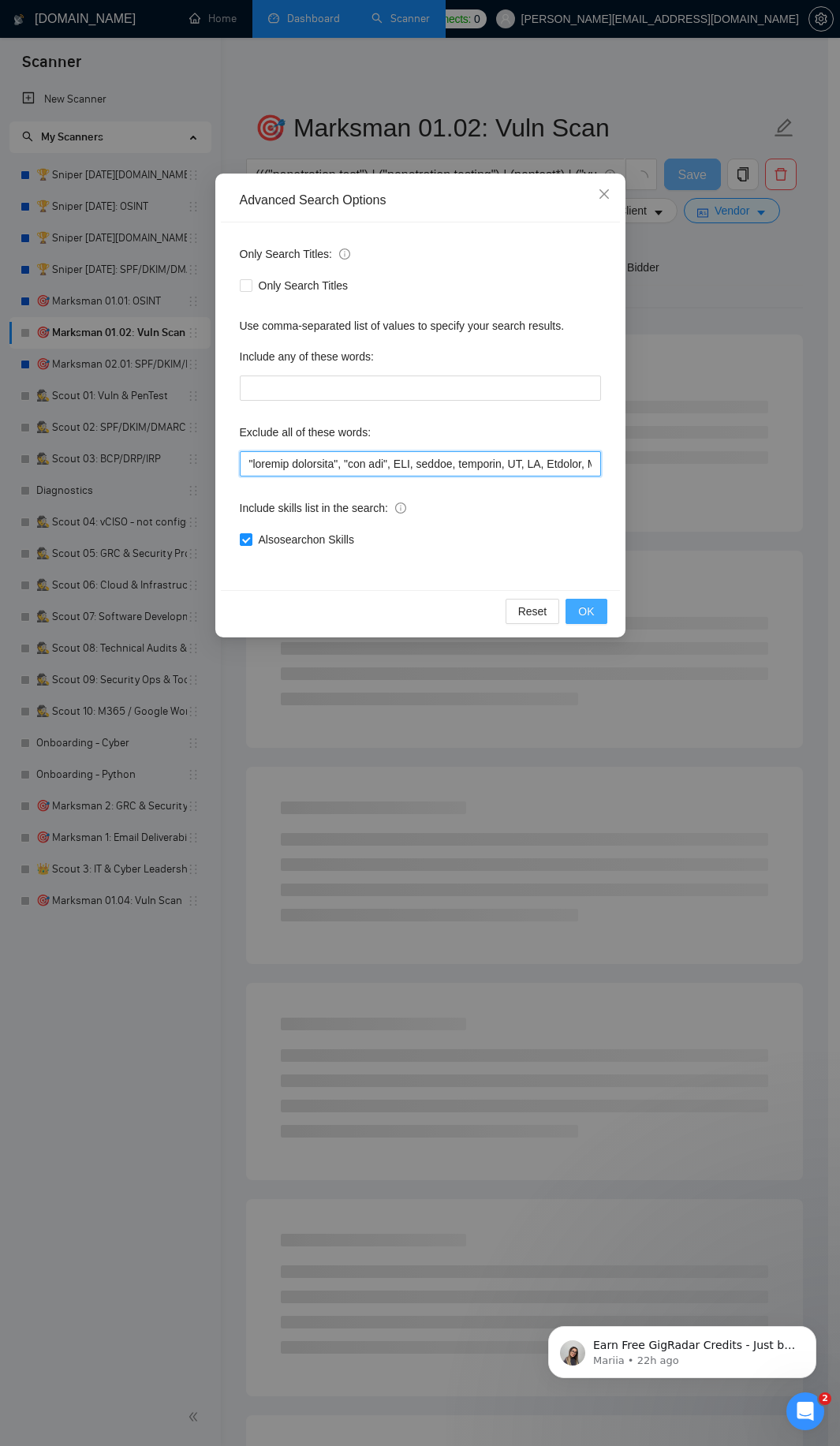
type input ""digital footprint", "aws rds", SEO, design, designer, UX, UI, Flutter, Creatom…"
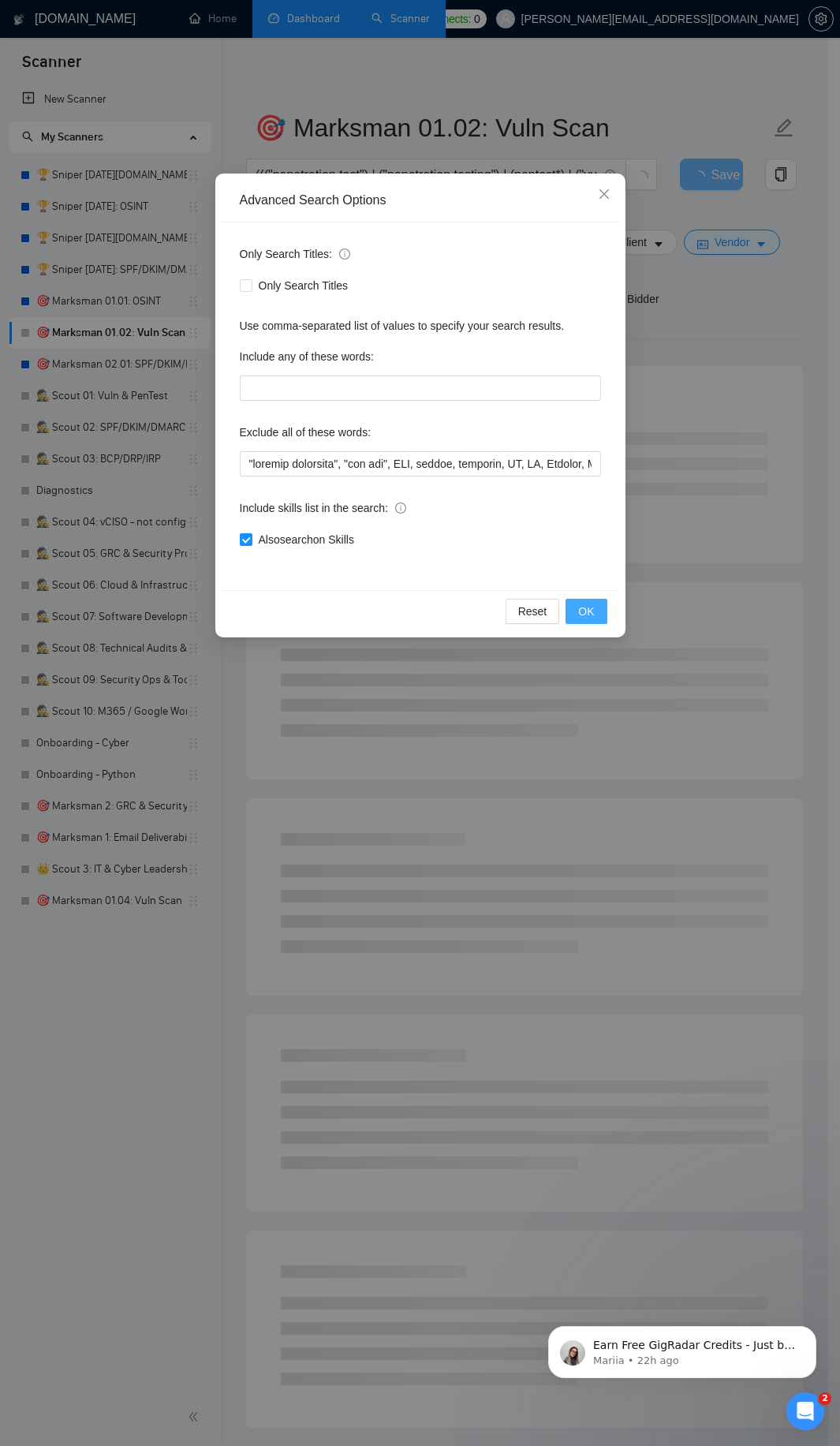
click at [591, 619] on span "OK" at bounding box center [586, 612] width 16 height 17
